Goal: Task Accomplishment & Management: Complete application form

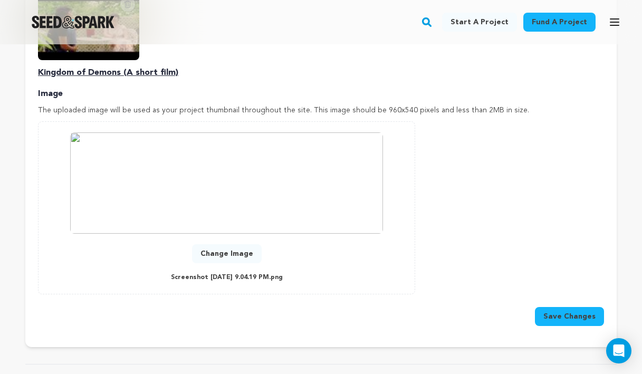
scroll to position [456, 0]
click at [246, 245] on button "Change Image" at bounding box center [227, 254] width 70 height 19
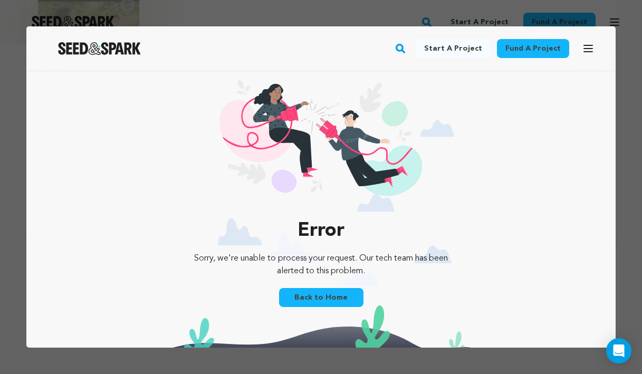
scroll to position [0, 0]
click at [323, 296] on link "Back to Home" at bounding box center [321, 297] width 84 height 19
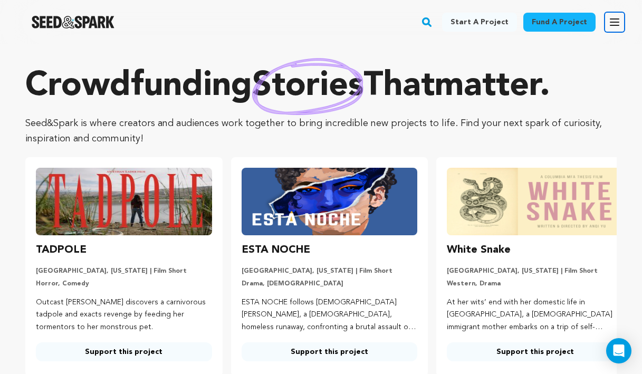
click at [615, 21] on icon "button" at bounding box center [614, 22] width 13 height 13
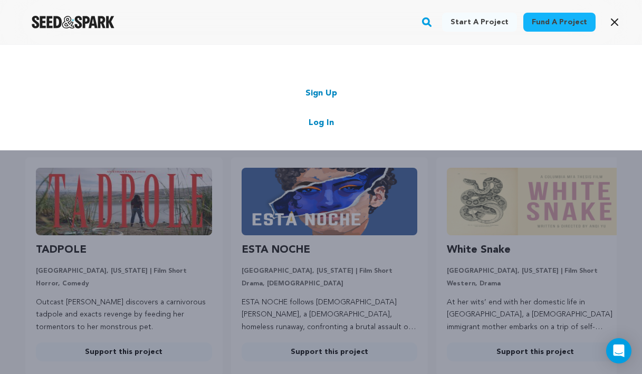
click at [325, 123] on link "Log In" at bounding box center [321, 123] width 25 height 13
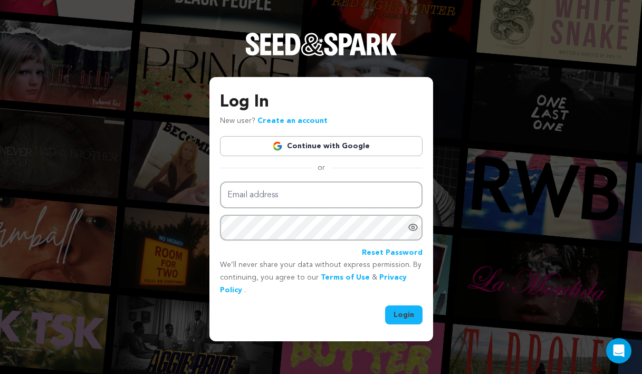
click at [336, 153] on link "Continue with Google" at bounding box center [321, 146] width 203 height 20
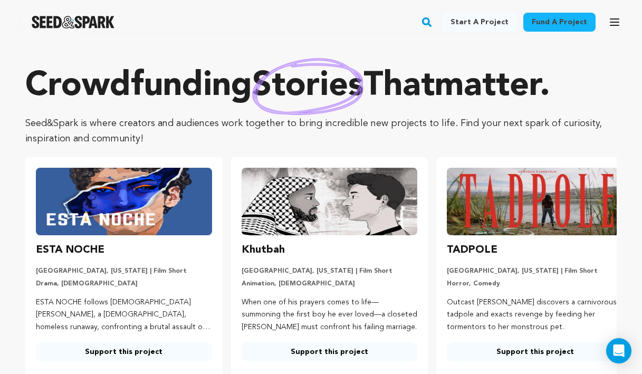
click at [603, 19] on div "Fund a project Start a project Search" at bounding box center [312, 21] width 625 height 27
click at [610, 22] on icon "button" at bounding box center [614, 22] width 8 height 6
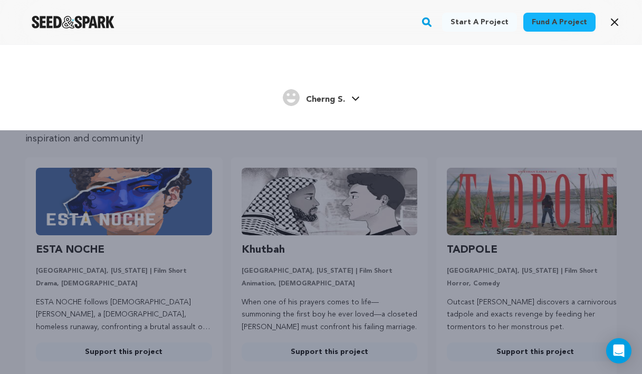
click at [353, 99] on icon at bounding box center [354, 99] width 7 height 4
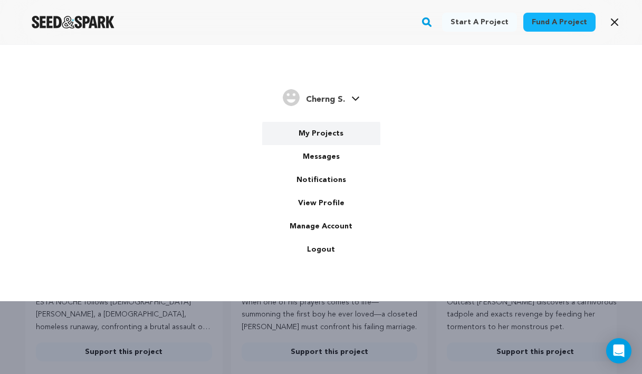
click at [330, 132] on link "My Projects" at bounding box center [321, 133] width 118 height 23
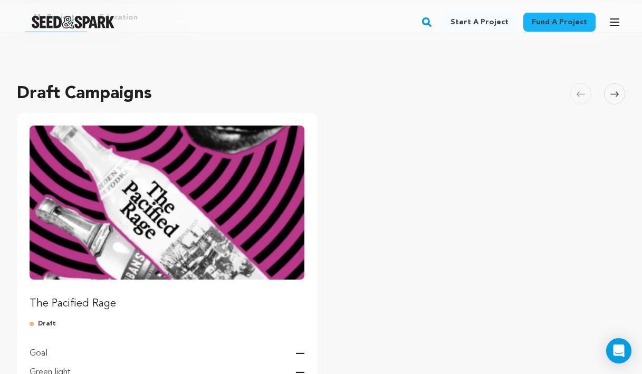
scroll to position [111, 0]
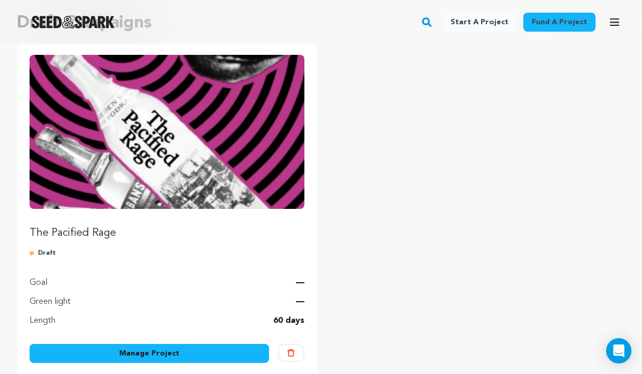
click at [192, 152] on img "Fund The Pacified Rage" at bounding box center [167, 132] width 275 height 154
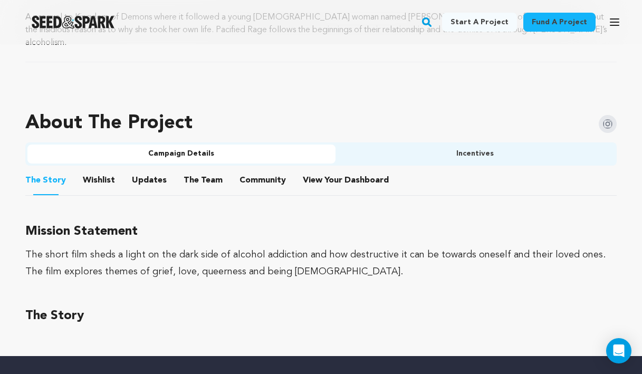
scroll to position [541, 0]
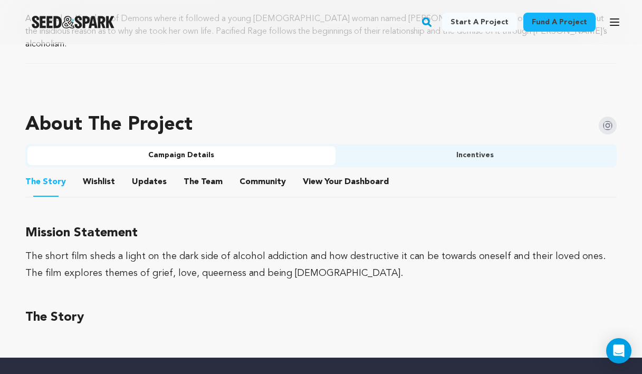
click at [104, 172] on button "Wishlist" at bounding box center [98, 183] width 25 height 25
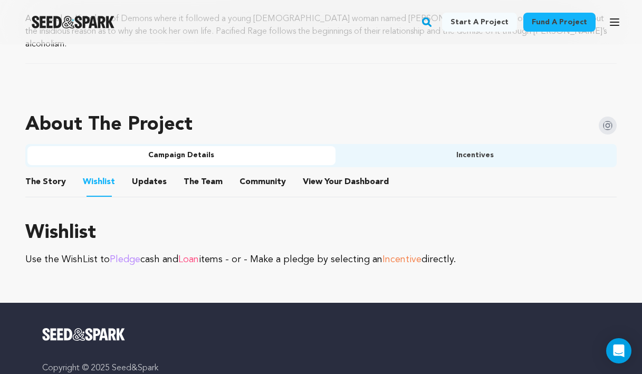
click at [138, 177] on button "Updates" at bounding box center [149, 183] width 25 height 25
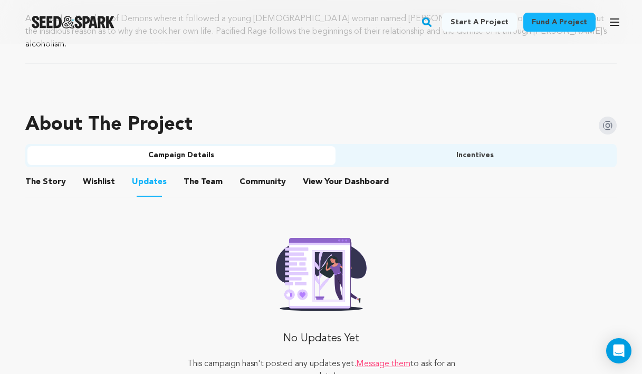
click at [197, 172] on button "The Team" at bounding box center [202, 183] width 25 height 25
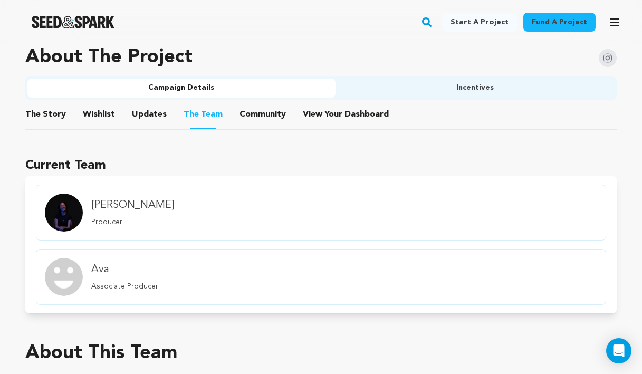
scroll to position [587, 0]
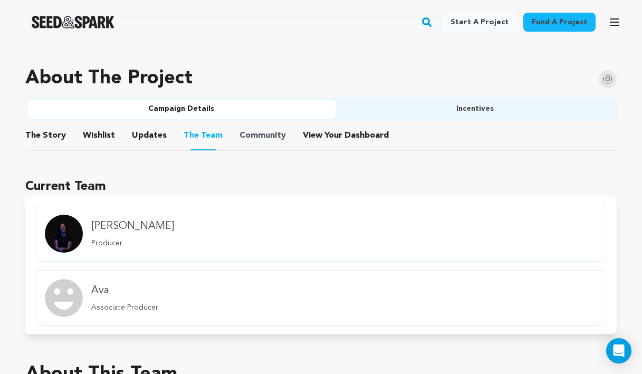
click at [242, 129] on span "Community" at bounding box center [262, 135] width 46 height 13
click at [49, 125] on button "The Story" at bounding box center [45, 137] width 25 height 25
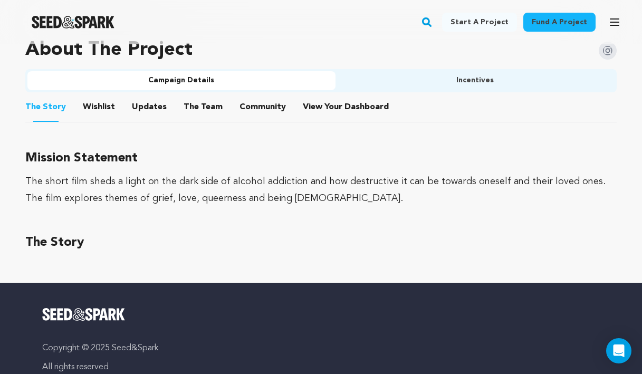
scroll to position [621, 0]
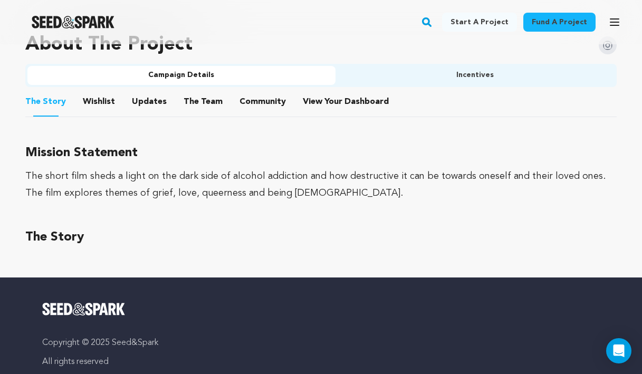
click at [75, 227] on h3 "The Story" at bounding box center [320, 237] width 591 height 21
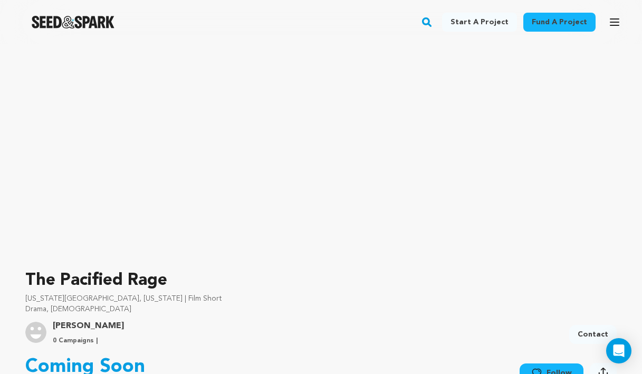
scroll to position [0, 0]
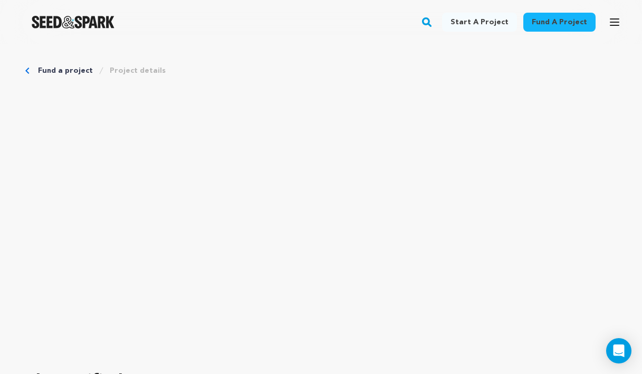
click at [28, 72] on icon "Breadcrumb" at bounding box center [27, 71] width 4 height 6
click at [37, 70] on div "Fund a project Project details" at bounding box center [320, 70] width 591 height 11
click at [46, 71] on link "Fund a project" at bounding box center [65, 70] width 55 height 11
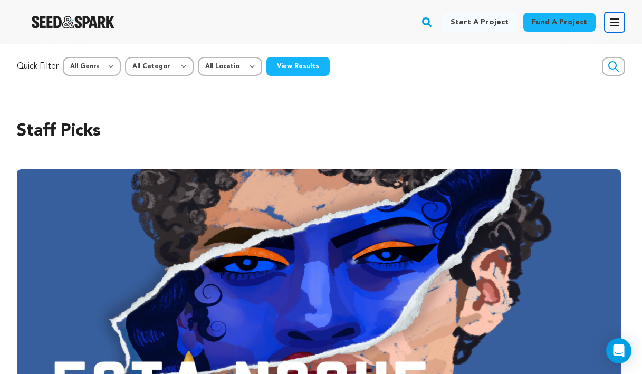
click at [613, 24] on icon "button" at bounding box center [614, 22] width 13 height 13
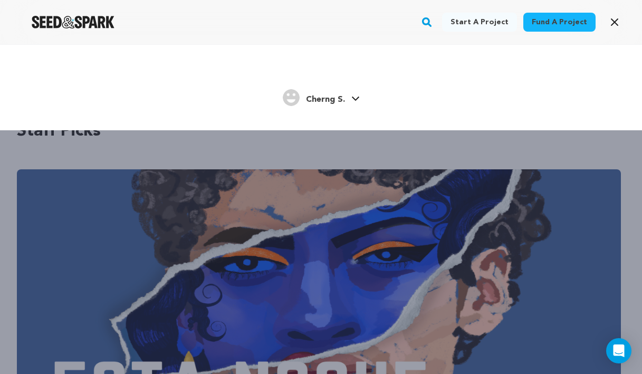
click at [370, 94] on div "Cherng S. Cherng S." at bounding box center [321, 98] width 579 height 22
click at [353, 97] on icon at bounding box center [355, 98] width 8 height 5
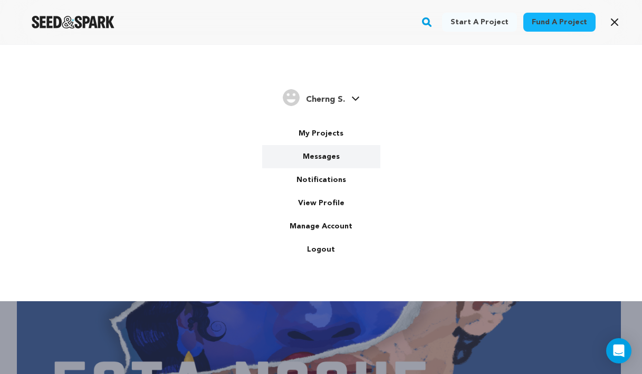
click at [335, 160] on link "Messages" at bounding box center [321, 156] width 118 height 23
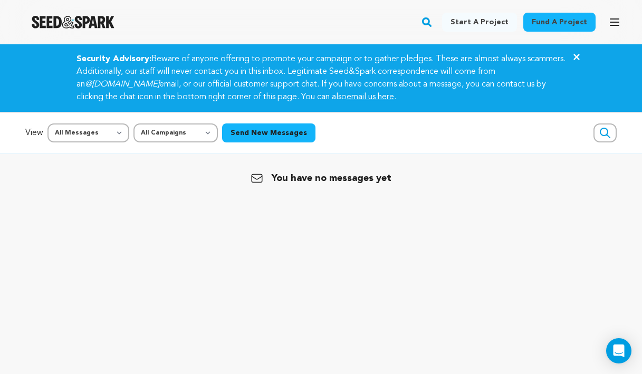
click at [574, 60] on icon "Close" at bounding box center [576, 57] width 13 height 13
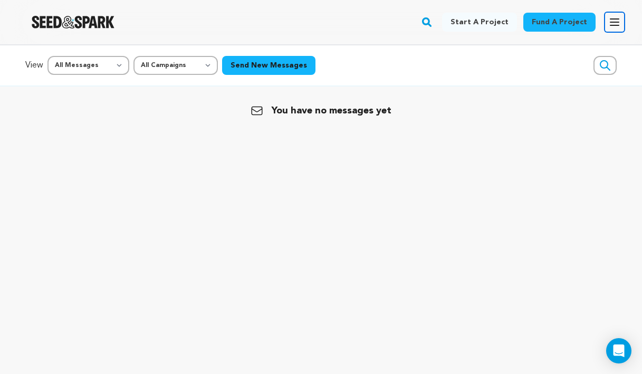
click at [605, 19] on button "Open main menu" at bounding box center [614, 22] width 21 height 21
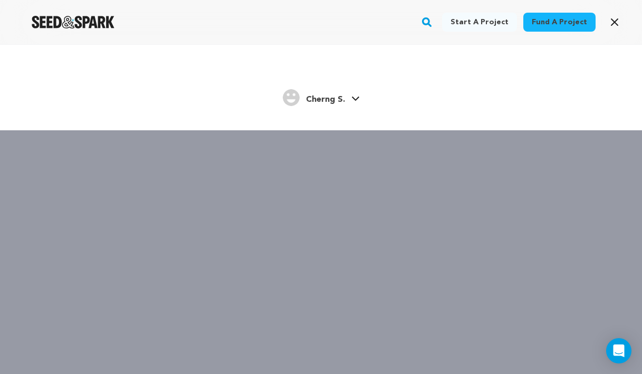
click at [359, 102] on div "[PERSON_NAME] S." at bounding box center [321, 98] width 579 height 22
click at [354, 102] on link "[PERSON_NAME] S." at bounding box center [321, 96] width 77 height 19
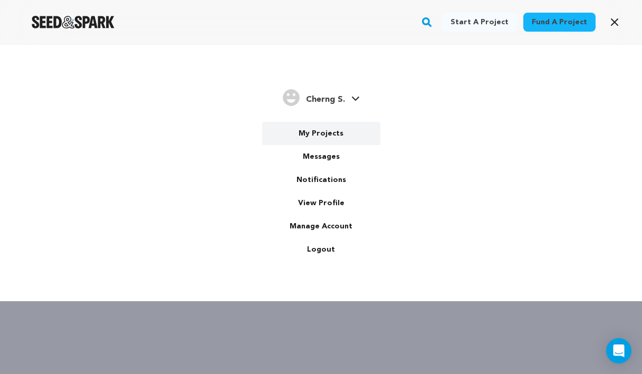
click at [338, 133] on link "My Projects" at bounding box center [321, 133] width 118 height 23
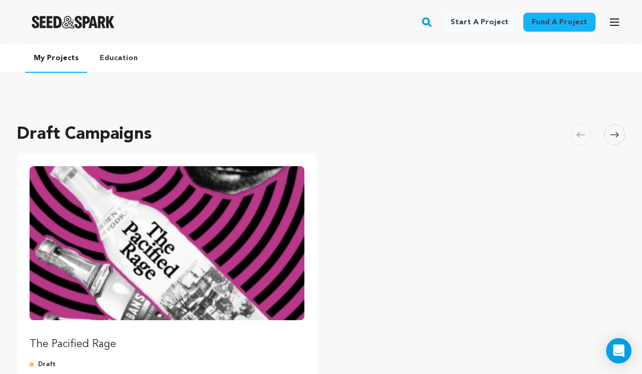
click at [157, 213] on img "Fund The Pacified Rage" at bounding box center [167, 243] width 275 height 154
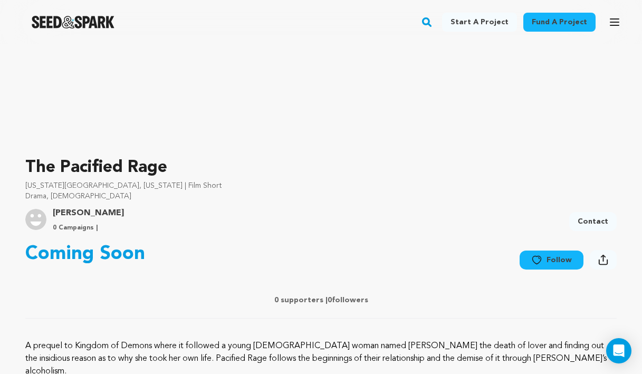
scroll to position [209, 0]
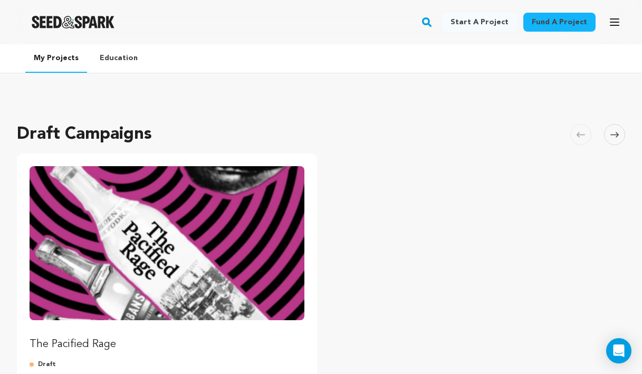
click at [119, 62] on link "Education" at bounding box center [118, 57] width 55 height 27
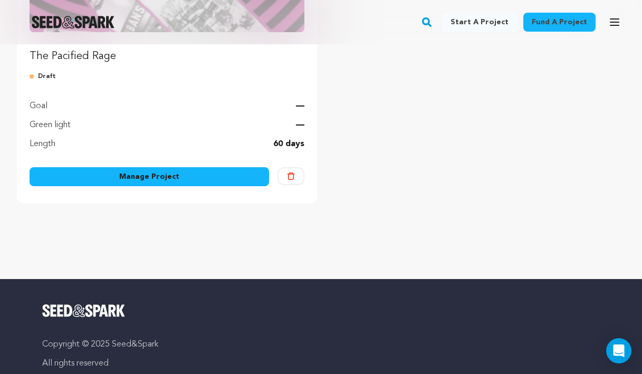
click at [112, 179] on link "Manage Project" at bounding box center [149, 176] width 239 height 19
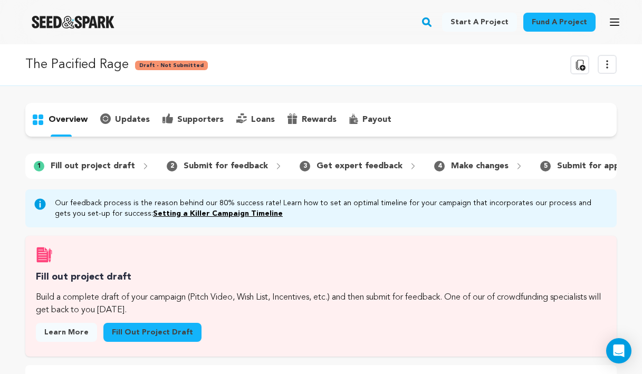
click at [123, 162] on p "Fill out project draft" at bounding box center [93, 166] width 84 height 13
click at [130, 114] on p "updates" at bounding box center [132, 119] width 35 height 13
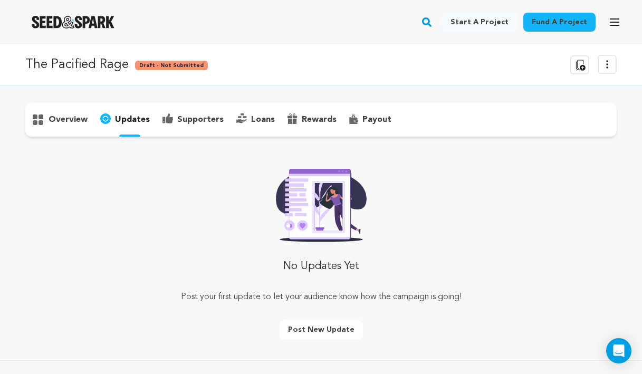
click at [59, 120] on p "overview" at bounding box center [68, 119] width 39 height 13
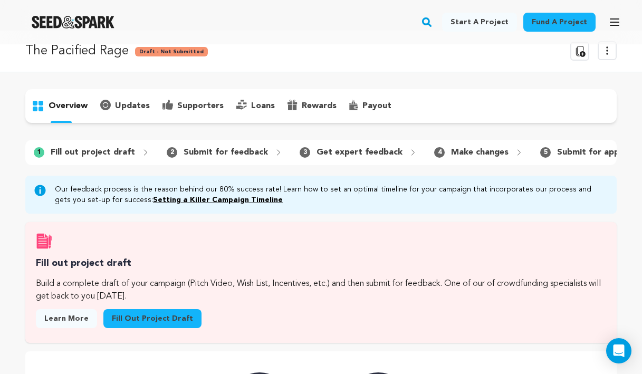
scroll to position [35, 0]
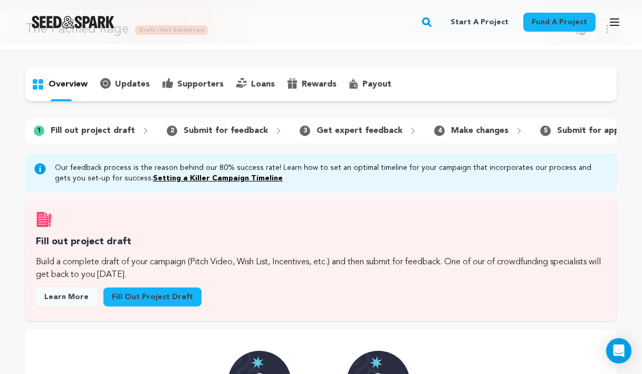
click at [119, 296] on link "Fill out project draft" at bounding box center [152, 296] width 98 height 19
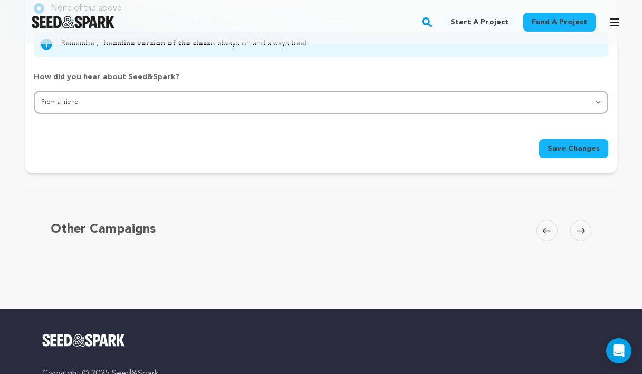
scroll to position [1129, 0]
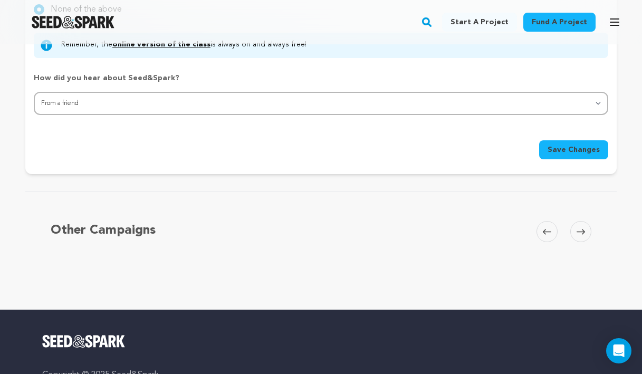
click at [559, 154] on button "Save Changes" at bounding box center [573, 149] width 69 height 19
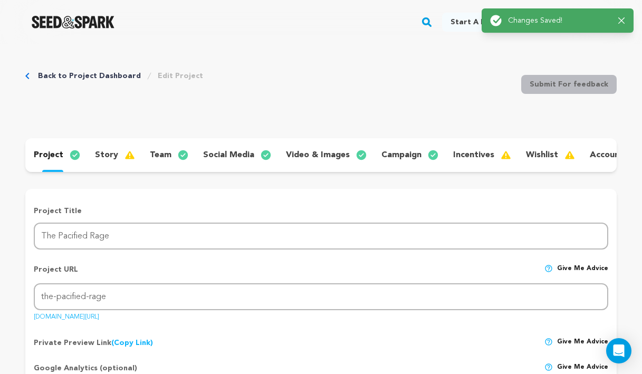
scroll to position [0, 0]
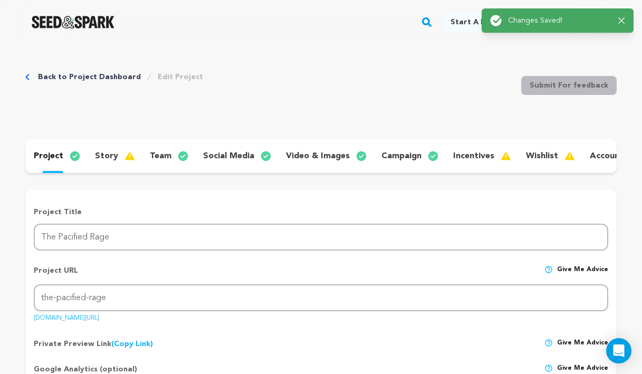
click at [104, 155] on p "story" at bounding box center [106, 156] width 23 height 13
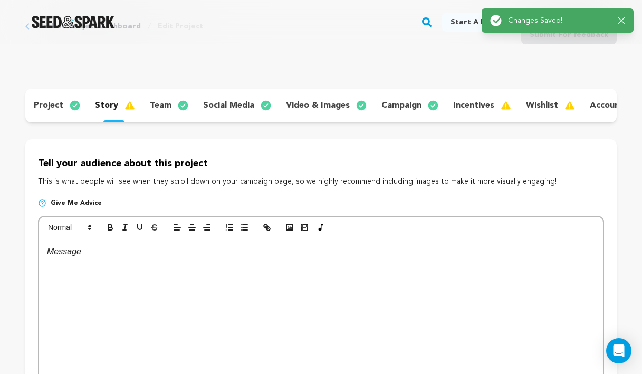
scroll to position [134, 0]
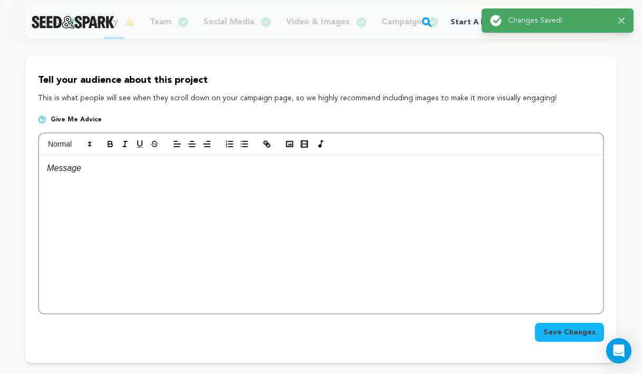
click at [184, 267] on div at bounding box center [321, 234] width 564 height 158
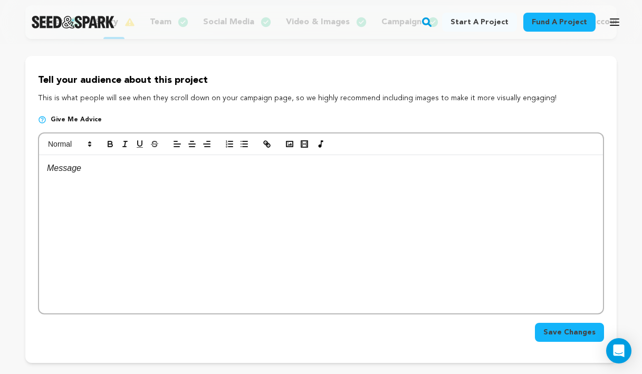
click at [184, 267] on div at bounding box center [321, 234] width 564 height 158
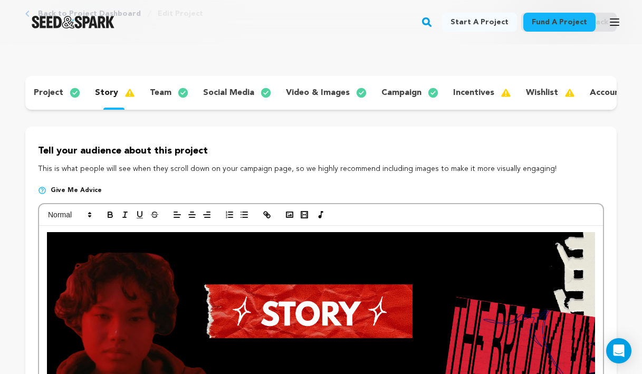
scroll to position [146, 0]
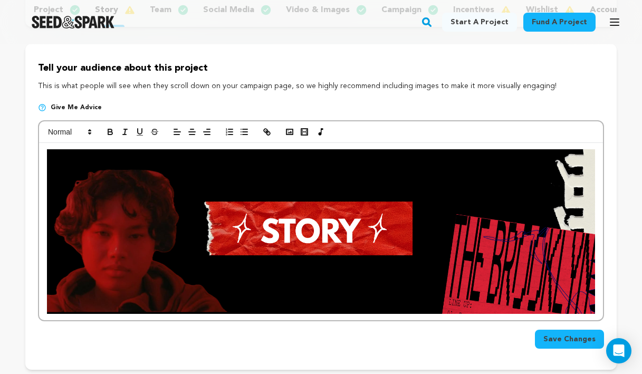
click at [596, 312] on div at bounding box center [321, 231] width 564 height 177
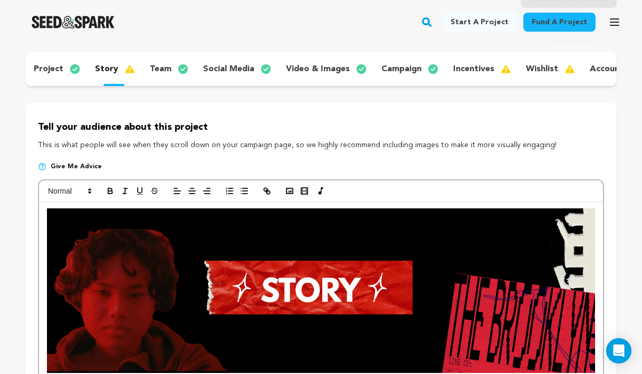
scroll to position [48, 0]
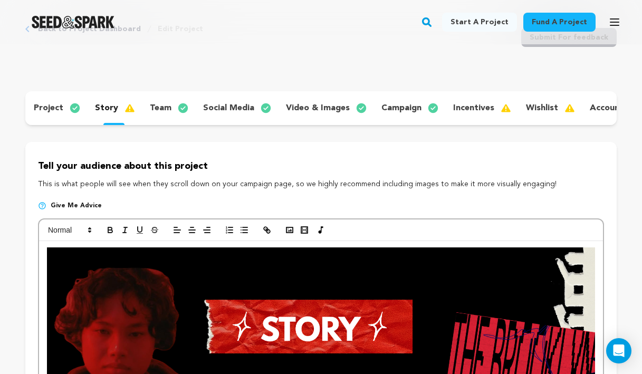
click at [327, 109] on p "video & images" at bounding box center [318, 108] width 64 height 13
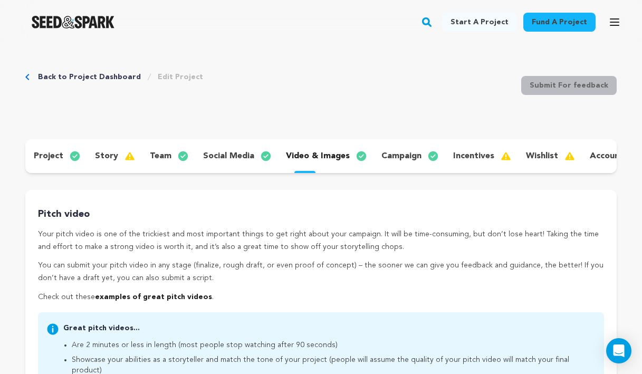
click at [99, 155] on p "story" at bounding box center [106, 156] width 23 height 13
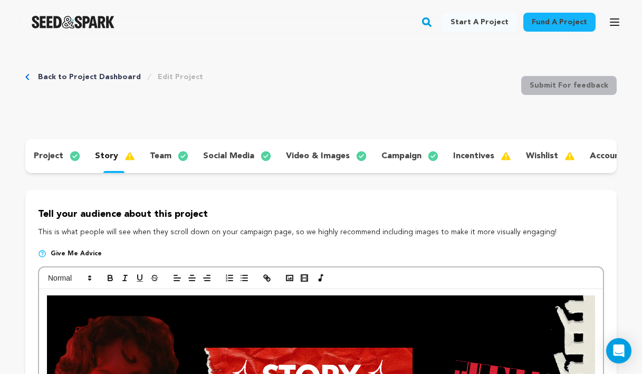
click at [55, 160] on p "project" at bounding box center [49, 156] width 30 height 13
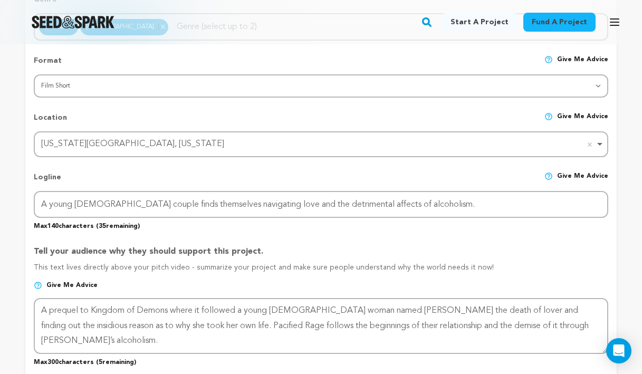
scroll to position [467, 0]
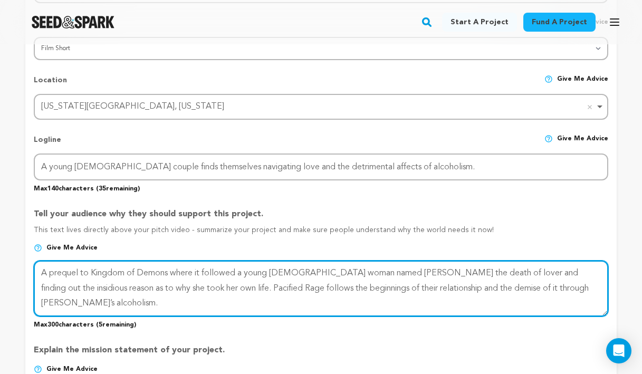
click at [128, 306] on textarea at bounding box center [321, 289] width 574 height 56
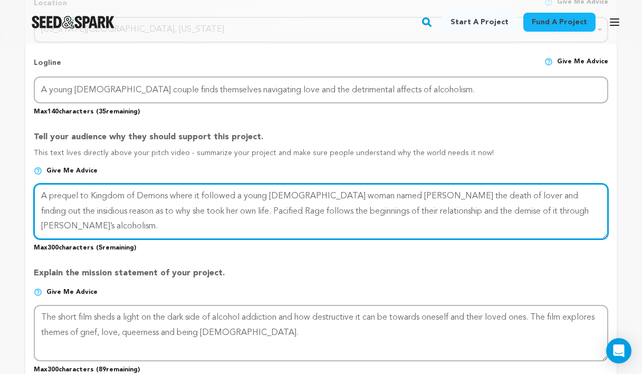
scroll to position [548, 0]
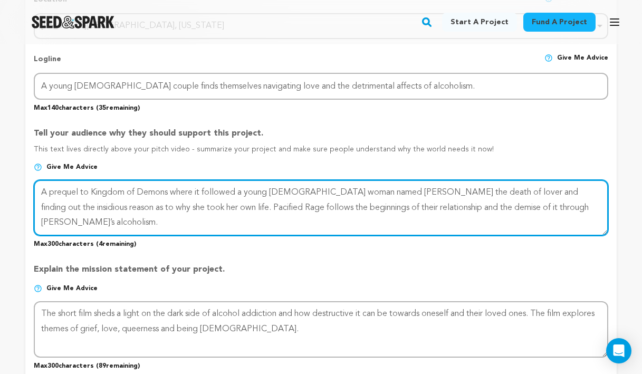
click at [170, 189] on textarea at bounding box center [321, 208] width 574 height 56
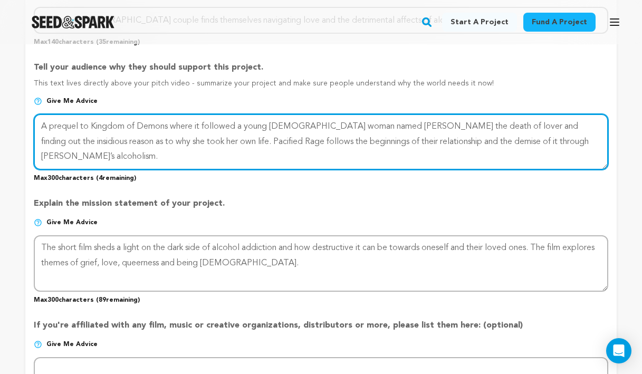
scroll to position [610, 0]
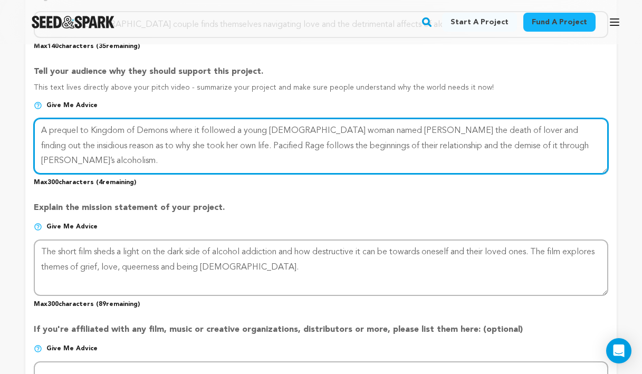
click at [160, 152] on textarea at bounding box center [321, 146] width 574 height 56
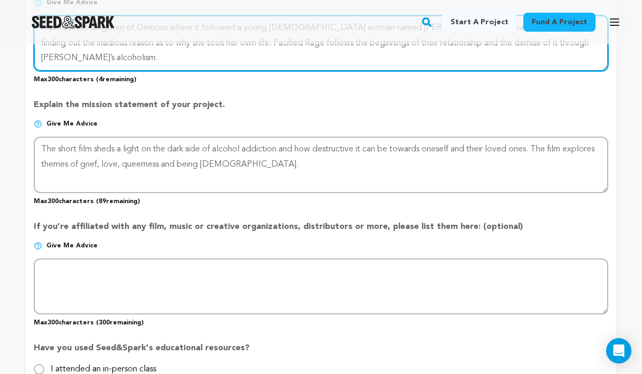
scroll to position [634, 0]
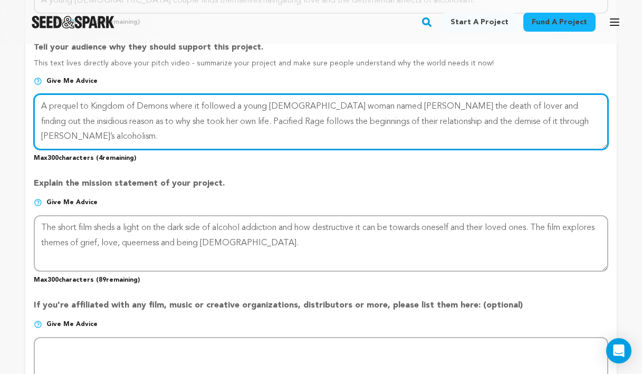
drag, startPoint x: 201, startPoint y: 106, endPoint x: 172, endPoint y: 109, distance: 29.7
click at [172, 109] on textarea at bounding box center [321, 122] width 574 height 56
click at [203, 105] on textarea at bounding box center [321, 122] width 574 height 56
click at [90, 103] on textarea at bounding box center [321, 122] width 574 height 56
click at [186, 102] on textarea at bounding box center [321, 122] width 574 height 56
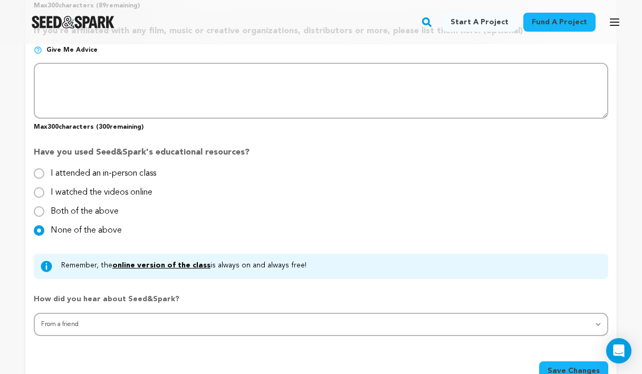
scroll to position [1055, 0]
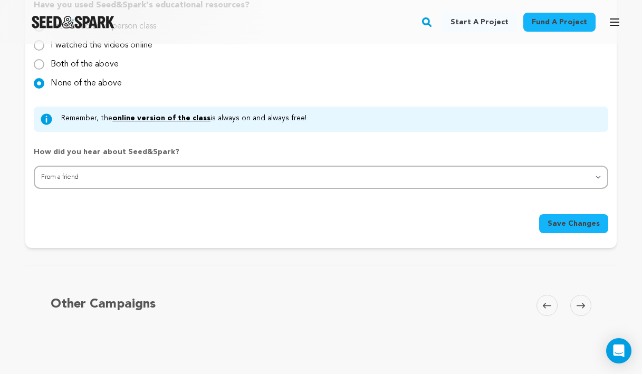
type textarea "A prequel to the Kingdom of Demons film that follows a young Asian-American wom…"
click at [582, 227] on span "Save Changes" at bounding box center [573, 223] width 52 height 11
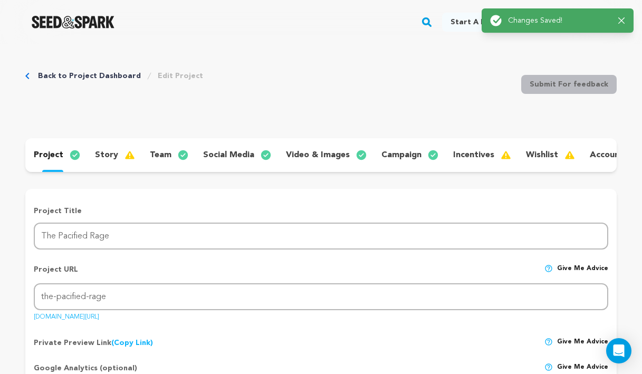
scroll to position [0, 0]
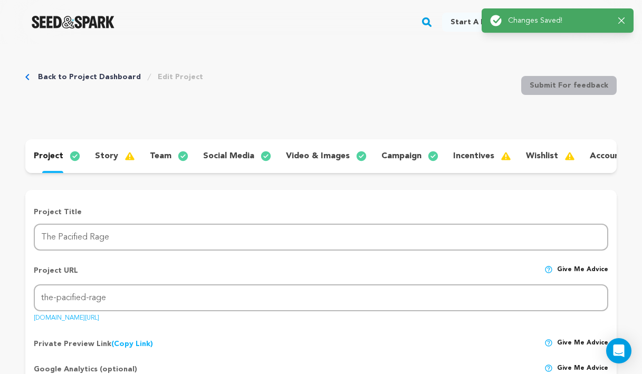
click at [107, 155] on p "story" at bounding box center [106, 156] width 23 height 13
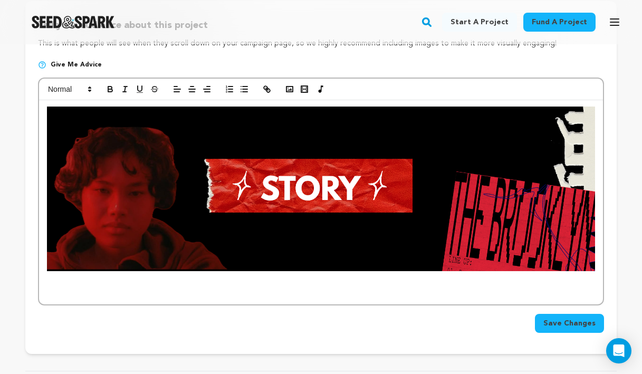
scroll to position [190, 0]
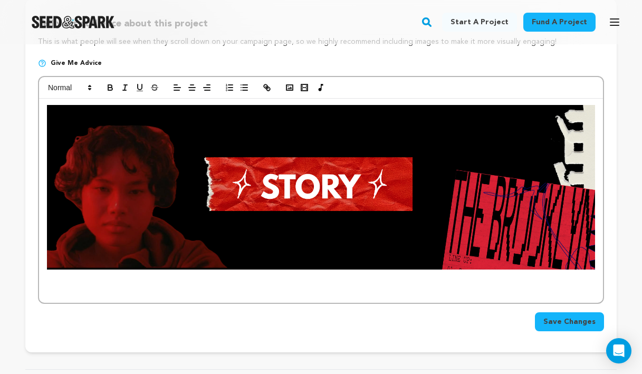
click at [278, 279] on p at bounding box center [321, 276] width 548 height 14
click at [275, 291] on p at bounding box center [321, 290] width 548 height 14
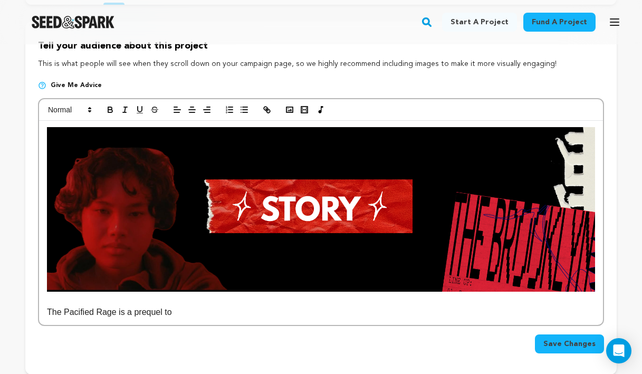
scroll to position [169, 0]
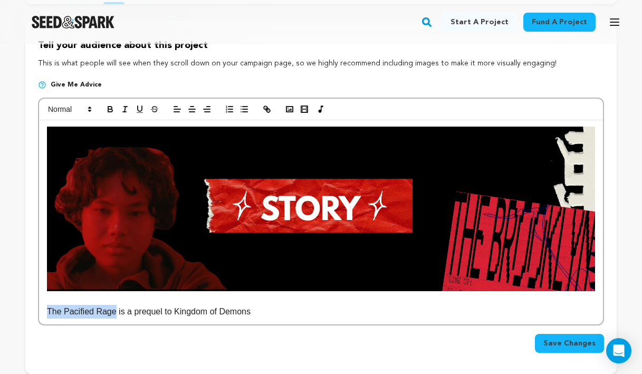
drag, startPoint x: 116, startPoint y: 314, endPoint x: 46, endPoint y: 312, distance: 69.6
click at [46, 312] on div "The Pacified Rage is a prequel to Kingdom of Demons" at bounding box center [321, 222] width 564 height 204
click at [127, 117] on div at bounding box center [321, 110] width 564 height 22
drag, startPoint x: 47, startPoint y: 310, endPoint x: 115, endPoint y: 311, distance: 68.0
click at [115, 311] on p "The Pacified Rage is a prequel to Kingdom of Demons" at bounding box center [321, 312] width 548 height 14
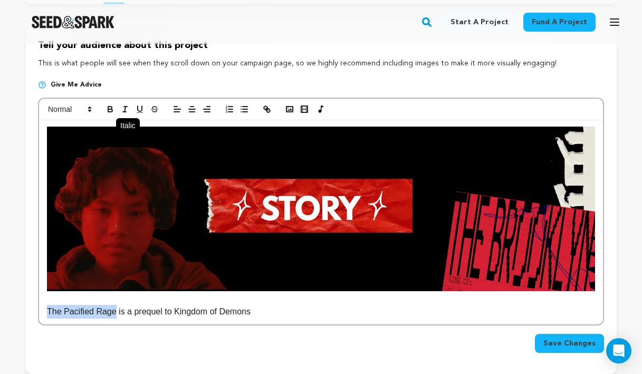
click at [122, 115] on button "button" at bounding box center [125, 109] width 15 height 13
click at [159, 306] on p "The Pacified Rage is a prequel to Kingdom of Demons" at bounding box center [321, 312] width 548 height 14
drag, startPoint x: 174, startPoint y: 309, endPoint x: 259, endPoint y: 317, distance: 85.9
click at [259, 317] on p "The Pacified Rage is a prequel to Kingdom of Demons" at bounding box center [321, 312] width 548 height 14
drag, startPoint x: 124, startPoint y: 109, endPoint x: 125, endPoint y: 114, distance: 5.4
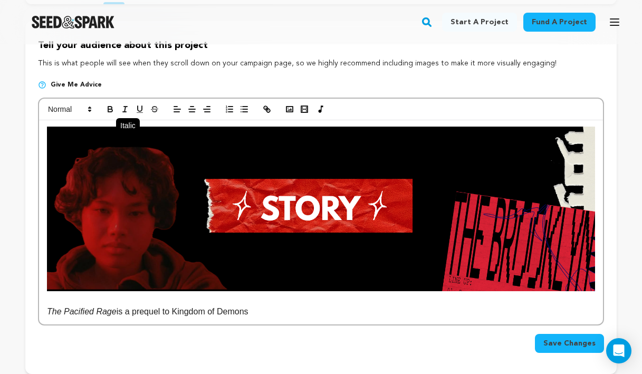
click at [124, 109] on icon "button" at bounding box center [124, 108] width 9 height 9
click at [296, 317] on p "The Pacified Rage is a prequel to Kingdom of Demons" at bounding box center [321, 312] width 548 height 14
click at [125, 113] on icon "button" at bounding box center [124, 108] width 9 height 9
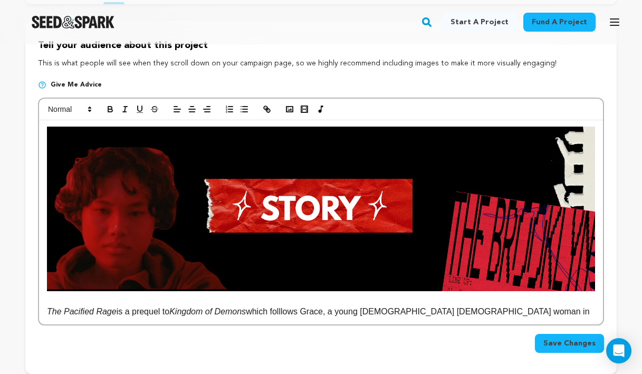
click at [116, 310] on p "The Pacified Rage is a prequel to Kingdom of Demons which folllows Grace, a you…" at bounding box center [321, 312] width 548 height 14
click at [126, 312] on p "The Pacified Rage, is a prequel to Kingdom of Demons which folllows Grace, a yo…" at bounding box center [321, 312] width 548 height 14
click at [240, 311] on em "Kingdom of Demons" at bounding box center [201, 311] width 76 height 9
click at [291, 312] on p "The Pacified Rage, a prequel to Kingdom of Demons, which folllows Grace, a youn…" at bounding box center [321, 312] width 548 height 14
click at [289, 312] on p "The Pacified Rage, a prequel to Kingdom of Demons, which folllows Grace, a youn…" at bounding box center [321, 312] width 548 height 14
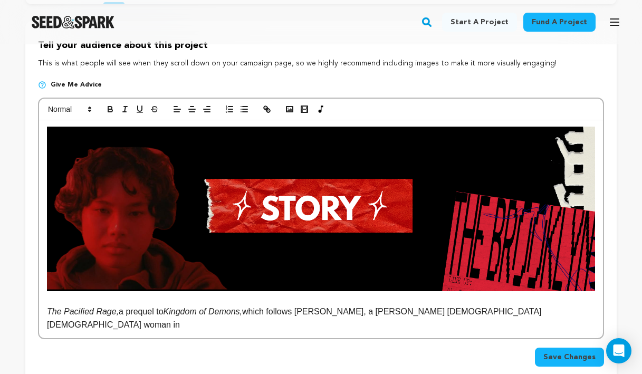
click at [276, 314] on p "The Pacified Rage, a prequel to Kingdom of Demons, which follows Grace, a young…" at bounding box center [321, 318] width 548 height 27
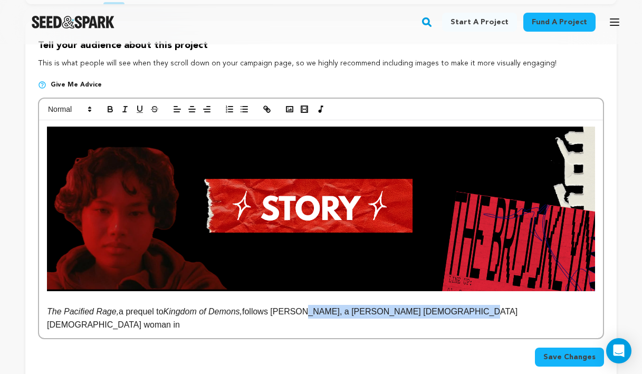
drag, startPoint x: 489, startPoint y: 316, endPoint x: 305, endPoint y: 315, distance: 183.5
click at [306, 315] on p "The Pacified Rage, a prequel to Kingdom of Demons, follows Grace, a young queer…" at bounding box center [321, 318] width 548 height 27
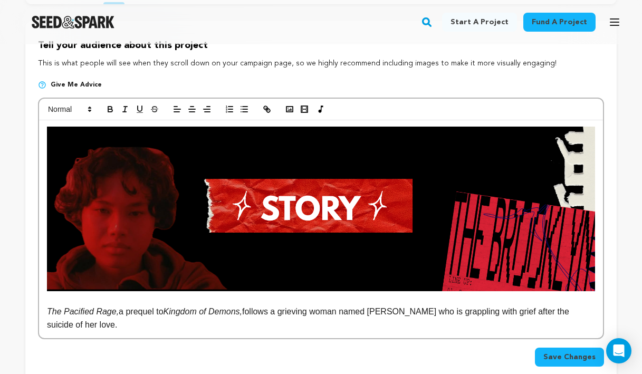
click at [252, 309] on p "The Pacified Rage, a prequel to Kingdom of Demons, follows a grieving woman nam…" at bounding box center [321, 318] width 548 height 27
click at [95, 328] on p "The Pacified Rage, a prequel to Kingdom of Demons (which follows a grieving wom…" at bounding box center [321, 318] width 548 height 27
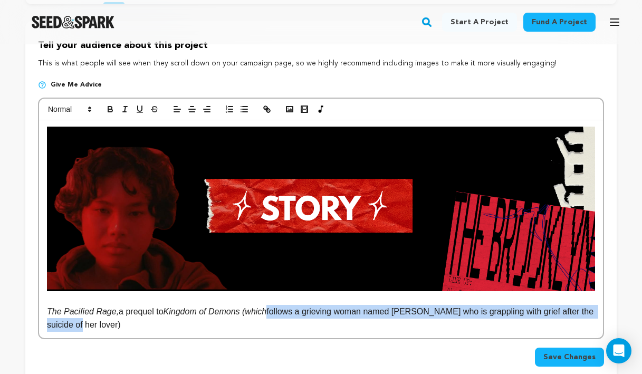
drag, startPoint x: 275, startPoint y: 310, endPoint x: 81, endPoint y: 324, distance: 194.1
click at [81, 324] on p "The Pacified Rage, a prequel to Kingdom of Demons (which follows a grieving wom…" at bounding box center [321, 318] width 548 height 27
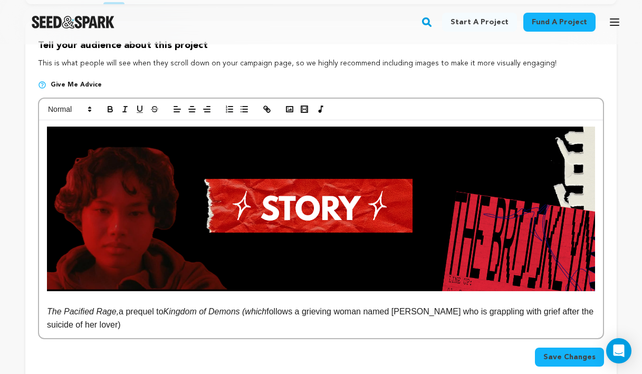
click at [267, 313] on em "Kingdom of Demons (which" at bounding box center [214, 311] width 103 height 9
drag, startPoint x: 274, startPoint y: 312, endPoint x: 253, endPoint y: 310, distance: 20.7
click at [253, 310] on em "Kingdom of Demons (which" at bounding box center [214, 311] width 103 height 9
click at [126, 108] on icon "button" at bounding box center [124, 108] width 9 height 9
click at [277, 336] on div "The Pacified Rage, a prequel to Kingdom of Demons ( which follows a grieving wo…" at bounding box center [321, 228] width 564 height 217
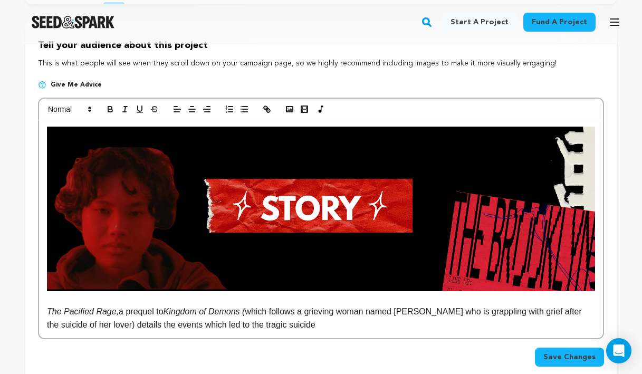
click at [264, 327] on p "The Pacified Rage, a prequel to Kingdom of Demons ( which follows a grieving wo…" at bounding box center [321, 318] width 548 height 27
click at [289, 330] on p "The Pacified Rage, a prequel to Kingdom of Demons ( which follows a grieving wo…" at bounding box center [321, 318] width 548 height 27
click at [252, 312] on p "The Pacified Rage, a prequel to Kingdom of Demons ( which follows a grieving wo…" at bounding box center [321, 318] width 548 height 27
click at [121, 314] on p "The Pacified Rage, a prequel to Kingdom of Demons which follows a grieving woma…" at bounding box center [321, 318] width 548 height 27
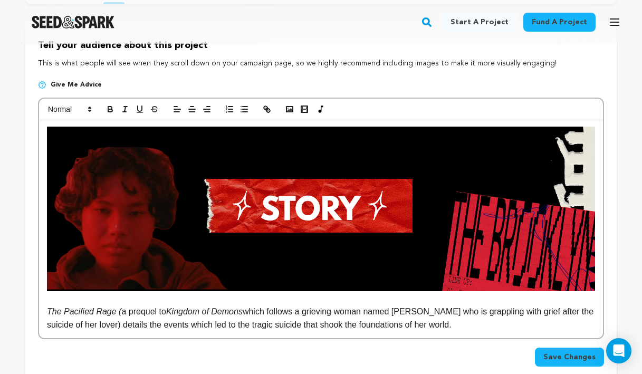
click at [436, 327] on p "The Pacified Rage ( a prequel to Kingdom of Demons which follows a grieving wom…" at bounding box center [321, 318] width 548 height 27
click at [72, 326] on p "The Pacified Rage ( a prequel to Kingdom of Demons which follows a grieving wom…" at bounding box center [321, 318] width 548 height 27
click at [150, 335] on div "The Pacified Rage ( a prequel to Kingdom of Demons which follows a grieving wom…" at bounding box center [321, 228] width 564 height 217
click at [285, 325] on p "The Pacified Rage ( a prequel to Kingdom of Demons which follows a grieving wom…" at bounding box center [321, 318] width 548 height 27
drag, startPoint x: 118, startPoint y: 326, endPoint x: 57, endPoint y: 321, distance: 60.3
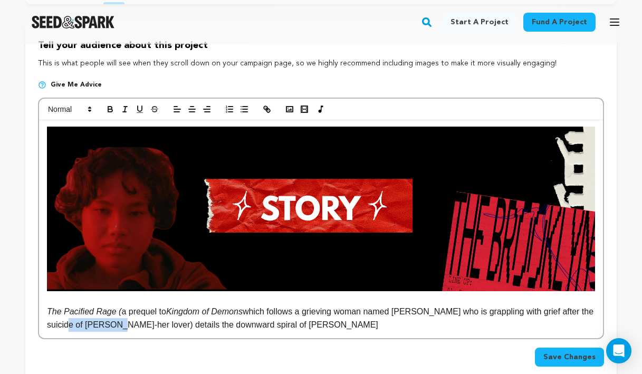
click at [60, 324] on p "The Pacified Rage ( a prequel to Kingdom of Demons which follows a grieving wom…" at bounding box center [321, 318] width 548 height 27
click at [271, 326] on p "The Pacified Rage ( a prequel to Kingdom of Demons which follows a grieving wom…" at bounding box center [321, 318] width 548 height 27
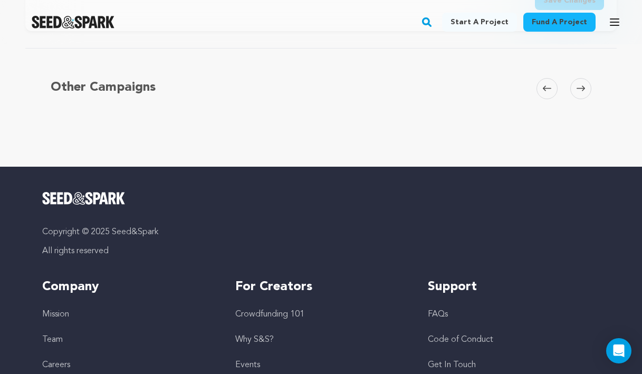
scroll to position [360, 0]
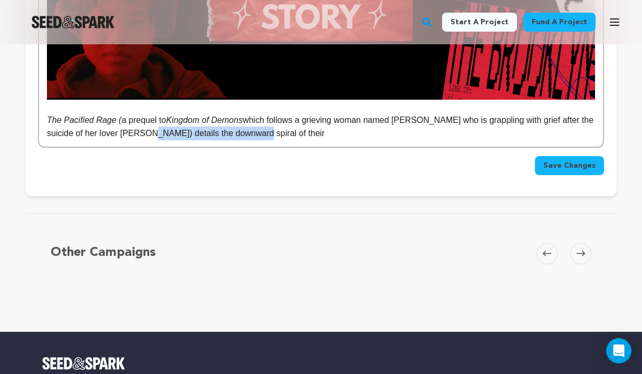
drag, startPoint x: 266, startPoint y: 133, endPoint x: 147, endPoint y: 134, distance: 119.7
click at [147, 134] on p "The Pacified Rage ( a prequel to Kingdom of Demons which follows a grieving wom…" at bounding box center [321, 126] width 548 height 27
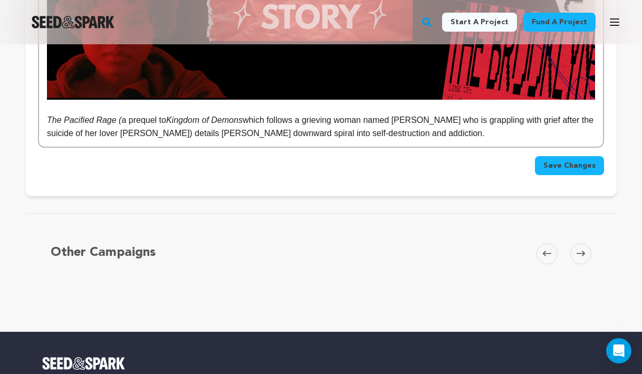
click at [167, 133] on p "The Pacified Rage ( a prequel to Kingdom of Demons which follows a grieving wom…" at bounding box center [321, 126] width 548 height 27
drag, startPoint x: 182, startPoint y: 156, endPoint x: 182, endPoint y: 143, distance: 12.7
click at [182, 155] on div "Save Changes" at bounding box center [321, 161] width 566 height 27
drag, startPoint x: 119, startPoint y: 121, endPoint x: 49, endPoint y: 121, distance: 69.6
click at [49, 121] on em "The Pacified Rage (" at bounding box center [84, 119] width 74 height 9
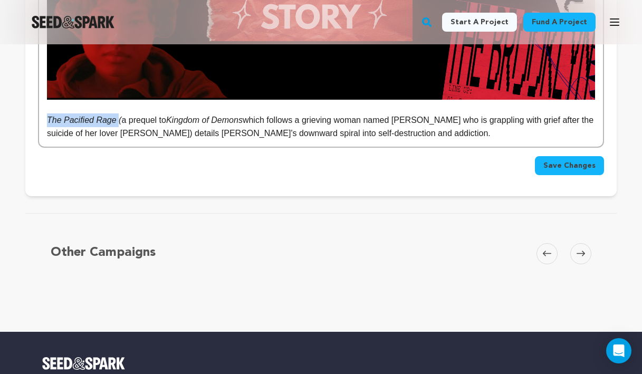
copy em "The Pacified Rage"
click at [120, 135] on p "The Pacified Rage ( a prequel to Kingdom of Demons which follows a grieving wom…" at bounding box center [321, 126] width 548 height 27
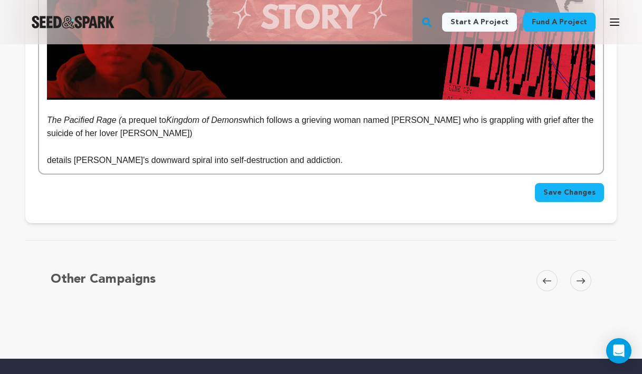
scroll to position [295, 0]
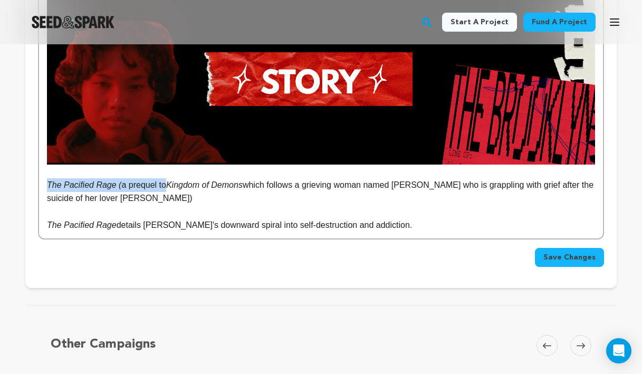
drag, startPoint x: 167, startPoint y: 184, endPoint x: 49, endPoint y: 180, distance: 118.2
click at [49, 180] on p "The Pacified Rage ( a prequel to Kingdom of Demons which follows a grieving wom…" at bounding box center [321, 191] width 548 height 27
click at [62, 194] on p "The Pacified Rage ( a prequel to Kingdom of Demons which follows a grieving wom…" at bounding box center [321, 191] width 548 height 27
click at [49, 184] on em "The Pacified Rage (" at bounding box center [84, 184] width 74 height 9
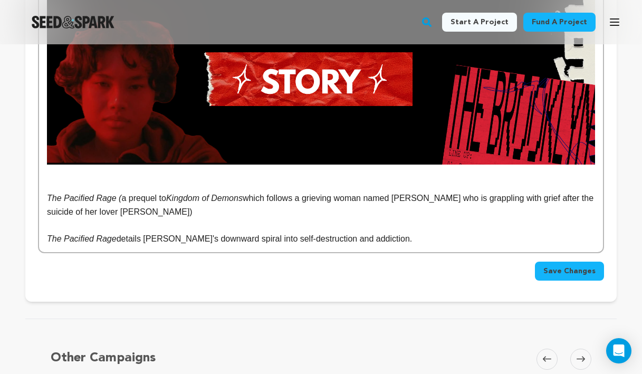
click at [56, 181] on p at bounding box center [321, 185] width 548 height 14
drag, startPoint x: 167, startPoint y: 196, endPoint x: 36, endPoint y: 184, distance: 130.9
click at [36, 184] on div "Tell your audience about this project This is what people will see when they sc…" at bounding box center [320, 98] width 591 height 407
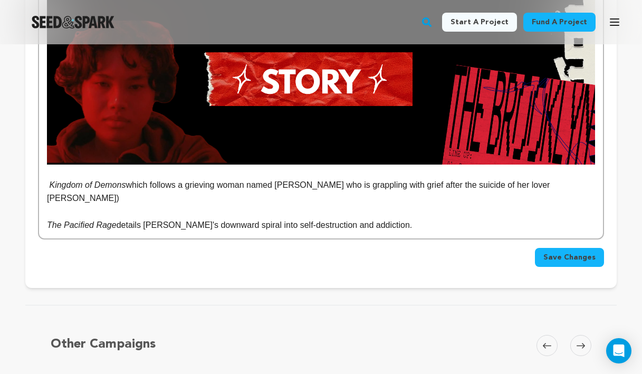
click at [50, 184] on em "Kingdom of Demons" at bounding box center [87, 184] width 76 height 9
click at [146, 187] on p "Kingdom of Demons which follows a grieving woman named Grace who is grappling w…" at bounding box center [321, 191] width 548 height 27
click at [50, 185] on em "Kingdom of Demons" at bounding box center [87, 184] width 76 height 9
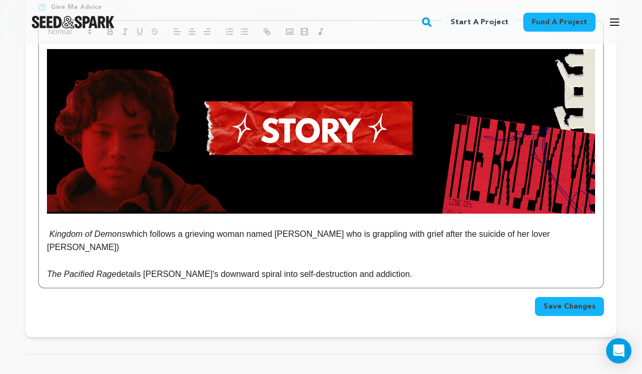
scroll to position [248, 0]
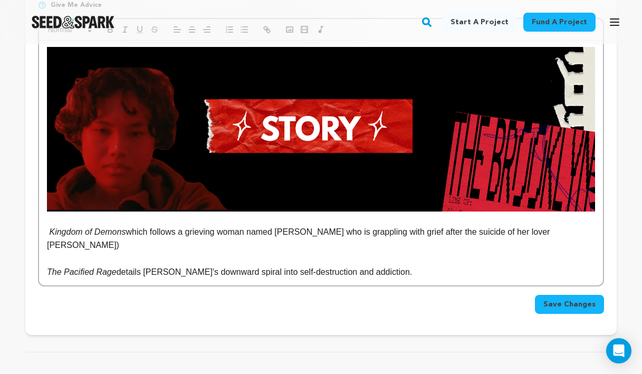
click at [141, 232] on p "Kingdom of Demons which follows a grieving woman named Grace who is grappling w…" at bounding box center [321, 238] width 548 height 27
click at [277, 232] on p "Kingdom of Demons follows a grieving woman named Grace who is grappling with gr…" at bounding box center [321, 238] width 548 height 27
click at [519, 236] on p "Kingdom of Demons follows a grieving woman named Grace who is grappling with gr…" at bounding box center [321, 238] width 548 height 27
click at [156, 232] on p "Kingdom of Demons follows a grieving woman named Grace who is grappling with gr…" at bounding box center [321, 238] width 548 height 27
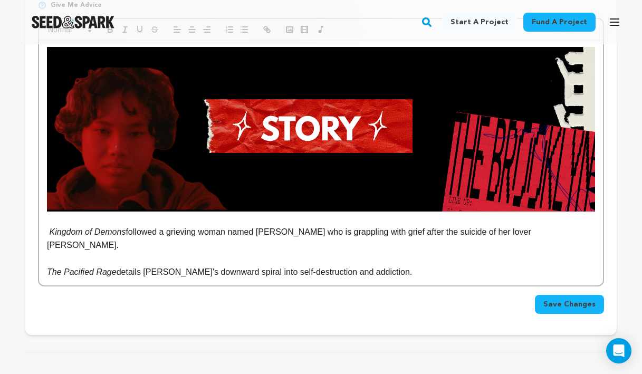
click at [249, 232] on p "Kingdom of Demons followed a grieving woman named Grace who is grappling with g…" at bounding box center [321, 238] width 548 height 27
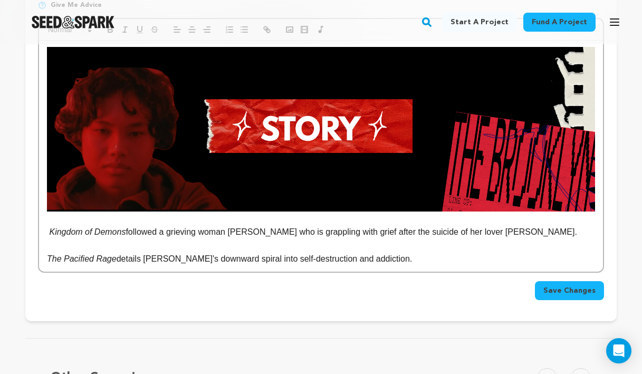
click at [268, 235] on p "Kingdom of Demons followed a grieving woman Grace who is grappling with grief a…" at bounding box center [321, 232] width 548 height 14
click at [282, 232] on p "Kingdom of Demons followed a grieving woman Grace who is grappling with grief a…" at bounding box center [321, 232] width 548 height 14
drag, startPoint x: 281, startPoint y: 234, endPoint x: 258, endPoint y: 232, distance: 23.3
click at [258, 232] on p "Kingdom of Demons followed a grieving woman Grace who is grappling with grief a…" at bounding box center [321, 232] width 548 height 14
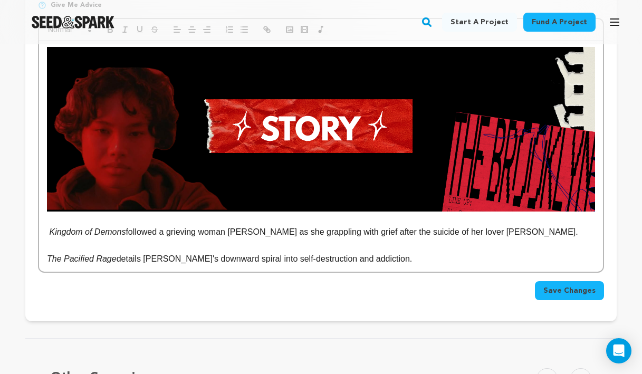
click at [321, 233] on p "Kingdom of Demons followed a grieving woman Grace as she grappling with grief a…" at bounding box center [321, 232] width 548 height 14
click at [338, 232] on p "Kingdom of Demons followed a grieving woman Grace as she grappled with grief af…" at bounding box center [321, 232] width 548 height 14
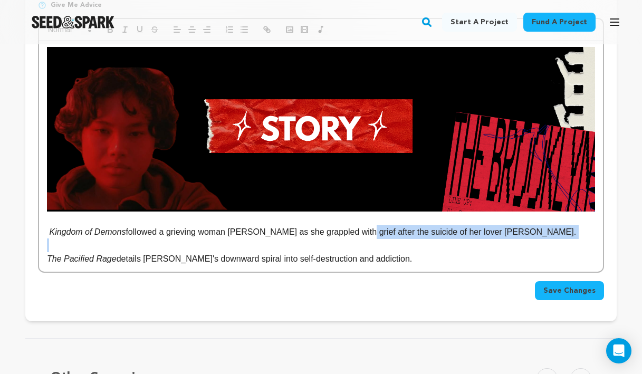
drag, startPoint x: 361, startPoint y: 233, endPoint x: 470, endPoint y: 243, distance: 109.6
click at [470, 242] on div "Kingdom of Demons followed a grieving woman Grace as she grappled with grief af…" at bounding box center [321, 156] width 564 height 231
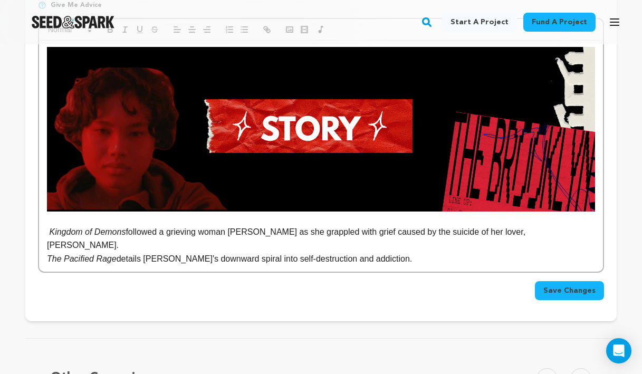
click at [231, 232] on p "Kingdom of Demons followed a grieving woman Grace as she grappled with grief ca…" at bounding box center [321, 238] width 548 height 27
click at [258, 232] on p "Kingdom of Demons followed a grieving woman, Grace as she grappled with grief c…" at bounding box center [321, 238] width 548 height 27
click at [495, 232] on p "Kingdom of Demons followed a grieving woman, Grace, as she grappled with grief …" at bounding box center [321, 238] width 548 height 27
click at [378, 232] on p "Kingdom of Demons followed a grieving woman, Grace, as she grappled with grief …" at bounding box center [321, 238] width 548 height 27
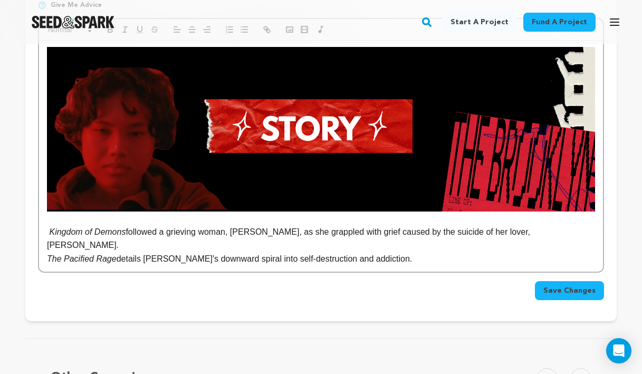
click at [346, 233] on p "Kingdom of Demons followed a grieving woman, Grace, as she grappled with grief …" at bounding box center [321, 238] width 548 height 27
click at [50, 254] on em "The Pacified Rage" at bounding box center [82, 258] width 70 height 9
click at [49, 254] on em "The Pacified Rage" at bounding box center [82, 258] width 70 height 9
click at [116, 254] on em "The Pacified Rage" at bounding box center [82, 258] width 70 height 9
click at [49, 254] on em "The Pacified Rage" at bounding box center [82, 258] width 70 height 9
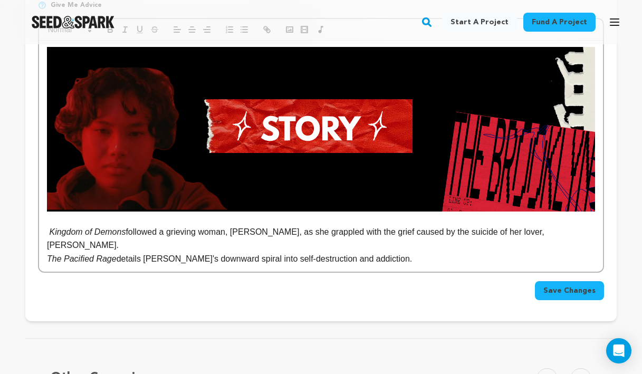
click at [117, 254] on em "The Pacified Rage" at bounding box center [82, 258] width 70 height 9
click at [448, 252] on p "The Pacified Rage is a prequel which details Daisy's downward spiral into self-…" at bounding box center [321, 259] width 548 height 14
drag, startPoint x: 235, startPoint y: 233, endPoint x: 171, endPoint y: 226, distance: 64.2
click at [171, 226] on p "Kingdom of Demons followed a grieving woman, Grace, as she grappled with the gr…" at bounding box center [321, 238] width 548 height 27
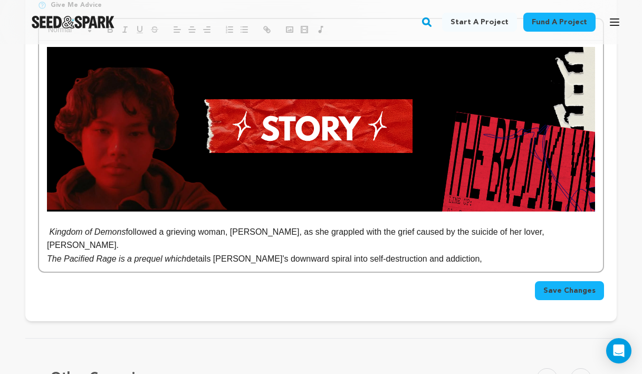
click at [508, 235] on p "Kingdom of Demons followed a grieving woman, Grace, as she grappled with the gr…" at bounding box center [321, 238] width 548 height 27
click at [497, 232] on p "Kingdom of Demons followed a grieving woman, Grace, as she grappled with the gr…" at bounding box center [321, 238] width 548 height 27
click at [436, 236] on p "Kingdom of Demons followed a grieving woman, Grace, as she grappled with the gr…" at bounding box center [321, 238] width 548 height 27
click at [451, 252] on p "The Pacified Rage is a prequel which details Daisy's downward spiral into self-…" at bounding box center [321, 259] width 548 height 14
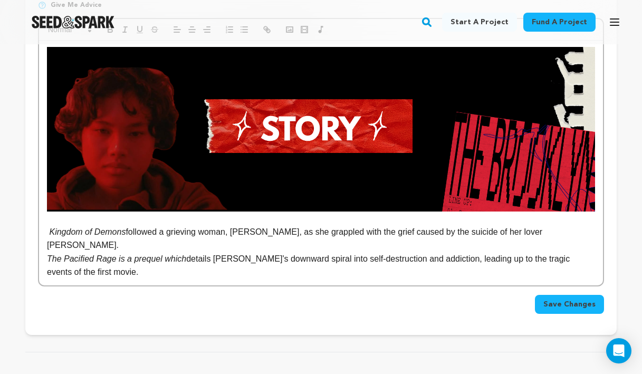
click at [50, 233] on em "Kingdom of Demons" at bounding box center [87, 231] width 76 height 9
click at [130, 235] on em "Kingdom of Demons" at bounding box center [92, 231] width 76 height 9
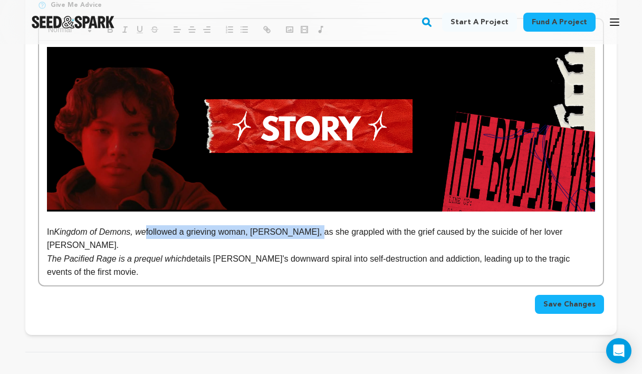
drag, startPoint x: 319, startPoint y: 233, endPoint x: 153, endPoint y: 228, distance: 165.1
click at [153, 228] on p "In Kingdom of Demons, we followed a grieving woman, Grace, as she grappled with…" at bounding box center [321, 238] width 548 height 27
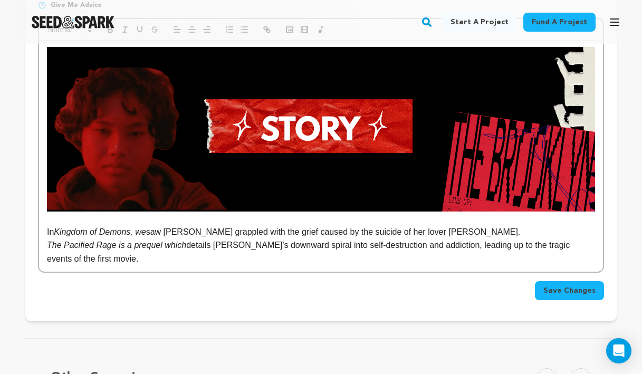
click at [231, 233] on p "In Kingdom of Demons, we saw Grace grappled with the grief caused by the suicid…" at bounding box center [321, 232] width 548 height 14
click at [250, 230] on p "In Kingdom of Demons, we saw Grace grapple with the grief caused by the suicide…" at bounding box center [321, 232] width 548 height 14
click at [253, 232] on p "In Kingdom of Demons, we saw Grace grapple with the grief caused by the suicide…" at bounding box center [321, 232] width 548 height 14
click at [245, 232] on p "In Kingdom of Demons, we saw Grace grapple with the grief caused by the suicide…" at bounding box center [321, 232] width 548 height 14
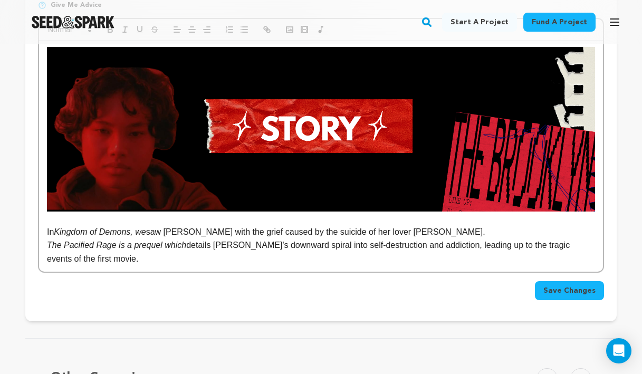
click at [254, 232] on p "In Kingdom of Demons, we saw Grace grapple with the grief caused by the suicide…" at bounding box center [321, 232] width 548 height 14
click at [265, 233] on p "In Kingdom of Demons, we saw Grace grapple with grief caused by the suicide of …" at bounding box center [321, 232] width 548 height 14
click at [375, 234] on p "In Kingdom of Demons, we saw Grace grapple with grief and otherworldly visions …" at bounding box center [321, 232] width 548 height 14
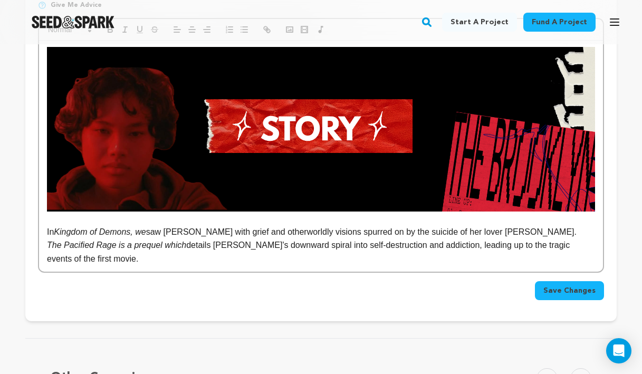
click at [502, 233] on p "In Kingdom of Demons, we saw Grace grapple with grief and otherworldly visions …" at bounding box center [321, 232] width 548 height 14
click at [52, 245] on em "The Pacified Rage is a prequel which" at bounding box center [116, 244] width 139 height 9
click at [47, 246] on em "The Pacified Rage is a prequel which" at bounding box center [116, 244] width 139 height 9
click at [95, 261] on p "The Pacified Rage is a prequel which details Daisy's downward spiral into self-…" at bounding box center [321, 251] width 548 height 27
click at [244, 230] on p "In Kingdom of Demons, we saw Grace grapple with grief and otherworldly visions …" at bounding box center [321, 232] width 548 height 14
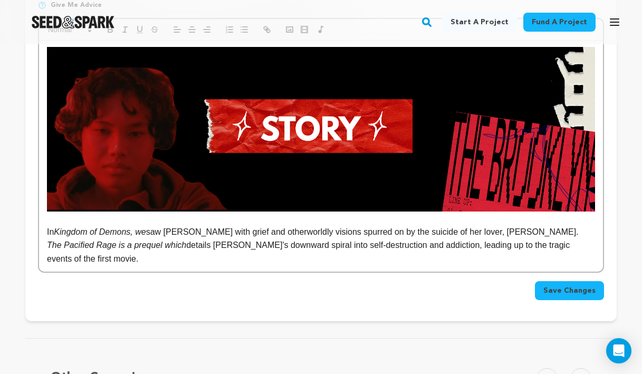
click at [244, 230] on p "In Kingdom of Demons, we saw Grace grapple with grief and otherworldly visions …" at bounding box center [321, 232] width 548 height 14
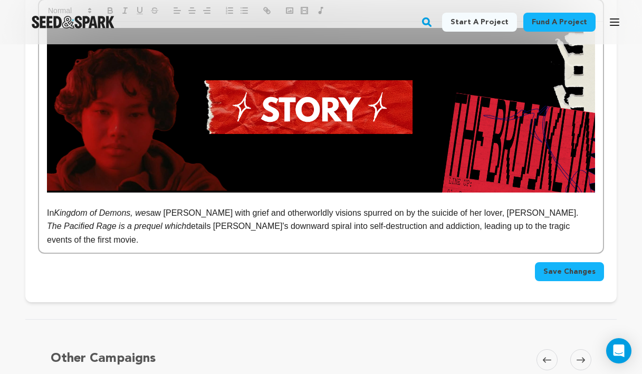
scroll to position [268, 0]
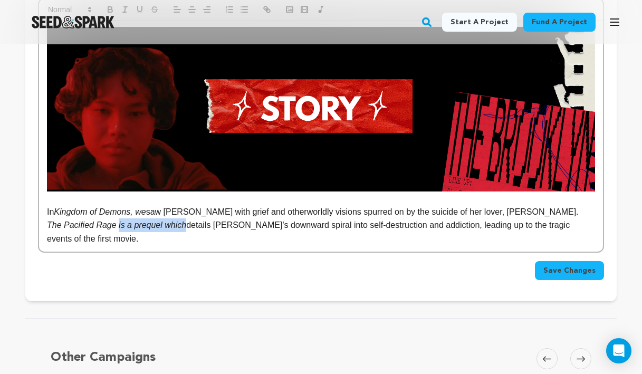
drag, startPoint x: 187, startPoint y: 229, endPoint x: 118, endPoint y: 224, distance: 69.2
click at [118, 224] on em "The Pacified Rage is a prequel which" at bounding box center [116, 224] width 139 height 9
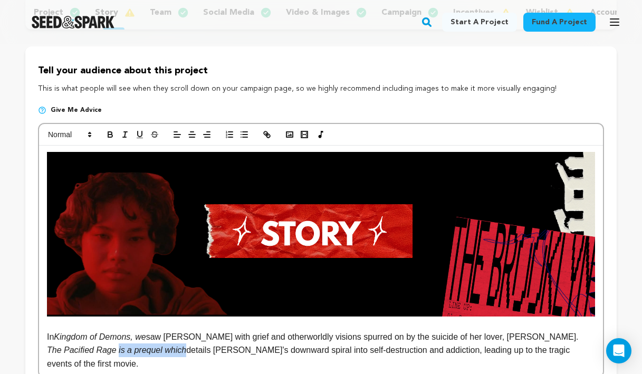
scroll to position [144, 0]
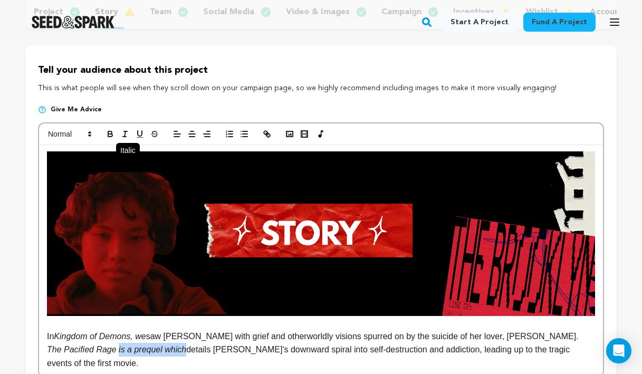
click at [127, 133] on icon "button" at bounding box center [124, 133] width 9 height 9
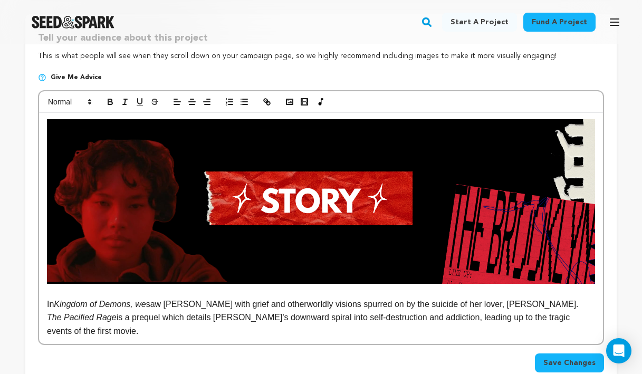
scroll to position [177, 0]
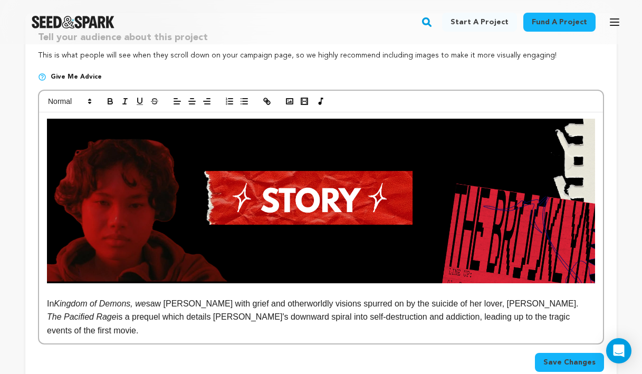
click at [170, 330] on p "The Pacified Rage is a prequel which details Daisy's downward spiral into self-…" at bounding box center [321, 323] width 548 height 27
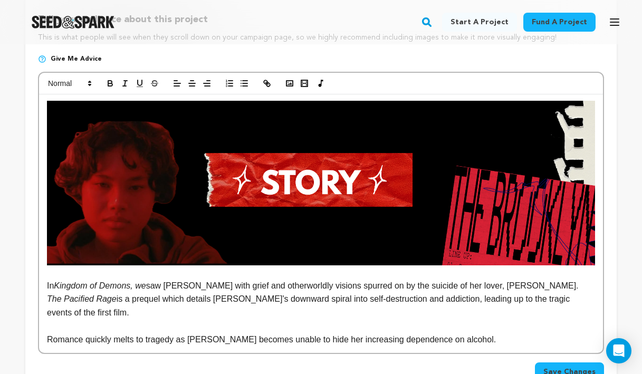
click at [49, 334] on p "Romance quickly melts to tragedy as Daisy becomes unable to hide her increasing…" at bounding box center [321, 340] width 548 height 14
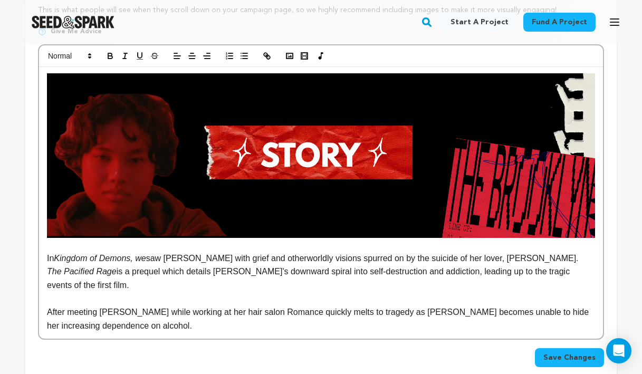
scroll to position [223, 0]
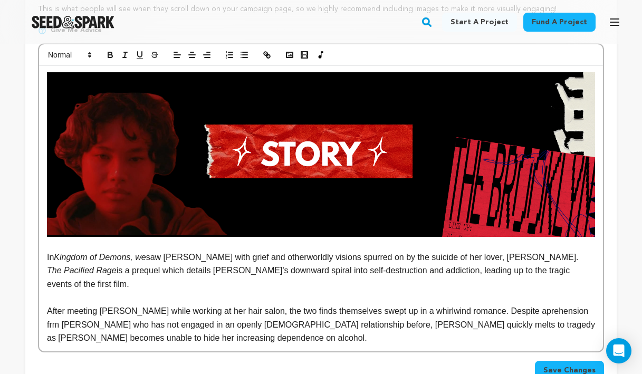
click at [531, 310] on p "After meeting Daisy while working at her hair salon, the two finds themselves s…" at bounding box center [321, 324] width 548 height 41
click at [305, 325] on p "After meeting Daisy while working at her hair salon, the two finds themselves s…" at bounding box center [321, 324] width 548 height 41
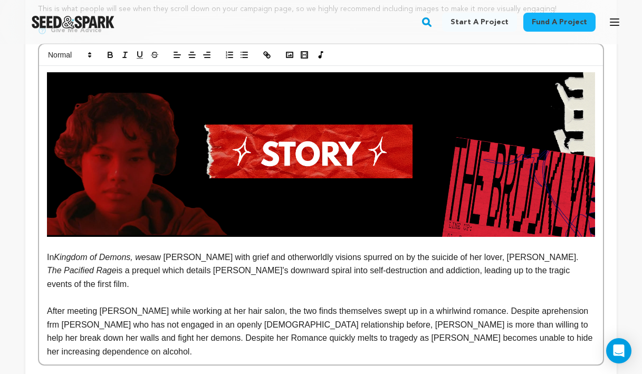
click at [525, 308] on p "After meeting Daisy while working at her hair salon, the two finds themselves s…" at bounding box center [321, 331] width 548 height 54
click at [519, 312] on p "After meeting Daisy while working at her hair salon, the two finds themselves s…" at bounding box center [321, 331] width 548 height 54
click at [522, 312] on p "After meeting Daisy while working at her hair salon, the two finds themselves s…" at bounding box center [321, 331] width 548 height 54
click at [534, 310] on p "After meeting Daisy while working at her hair salon, the two finds themselves s…" at bounding box center [321, 331] width 548 height 54
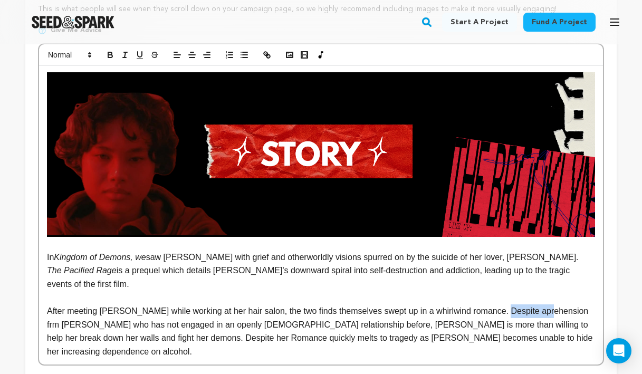
click at [534, 310] on p "After meeting Daisy while working at her hair salon, the two finds themselves s…" at bounding box center [321, 331] width 548 height 54
click at [558, 312] on p "After meeting Daisy while working at her hair salon, the two finds themselves s…" at bounding box center [321, 331] width 548 height 54
click at [70, 323] on p "After meeting Daisy while working at her hair salon, the two finds themselves s…" at bounding box center [321, 331] width 548 height 54
drag, startPoint x: 496, startPoint y: 310, endPoint x: 473, endPoint y: 307, distance: 23.3
click at [473, 307] on p "After meeting Daisy while working at her hair salon, the two finds themselves s…" at bounding box center [321, 331] width 548 height 54
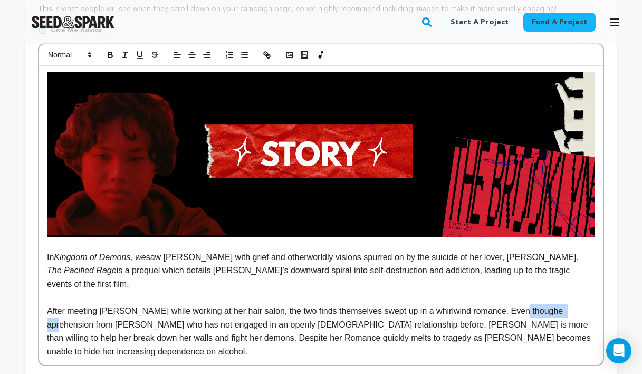
drag, startPoint x: 573, startPoint y: 310, endPoint x: 522, endPoint y: 310, distance: 51.2
click at [522, 310] on p "After meeting Daisy while working at her hair salon, the two finds themselves s…" at bounding box center [321, 331] width 548 height 54
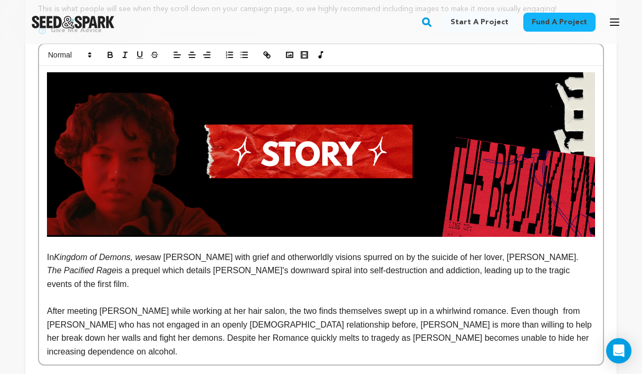
click at [541, 310] on p "After meeting Daisy while working at her hair salon, the two finds themselves s…" at bounding box center [321, 331] width 548 height 54
click at [542, 308] on p "After meeting Daisy while working at her hair salon, the two finds themselves s…" at bounding box center [321, 331] width 548 height 54
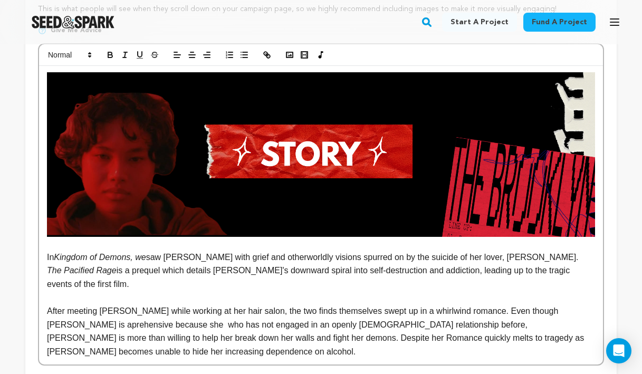
click at [181, 324] on p "After meeting Daisy while working at her hair salon, the two finds themselves s…" at bounding box center [321, 331] width 548 height 54
click at [166, 322] on p "After meeting Daisy while working at her hair salon, the two finds themselves s…" at bounding box center [321, 331] width 548 height 54
click at [80, 327] on p "After meeting Daisy while working at her hair salon, the two finds themselves s…" at bounding box center [321, 331] width 548 height 54
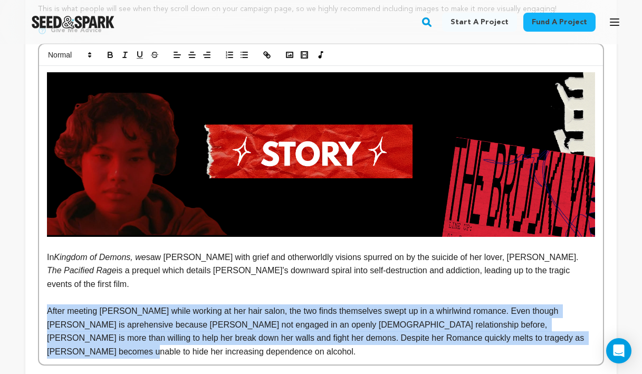
click at [80, 327] on p "After meeting Daisy while working at her hair salon, the two finds themselves s…" at bounding box center [321, 331] width 548 height 54
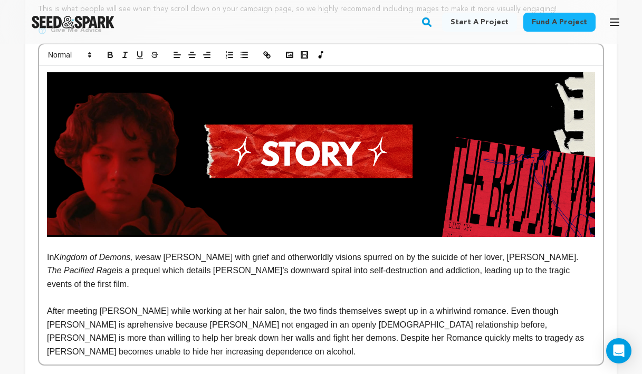
click at [83, 326] on p "After meeting Daisy while working at her hair salon, the two finds themselves s…" at bounding box center [321, 331] width 548 height 54
click at [159, 340] on p "After meeting Daisy while working at her hair salon, the two finds themselves s…" at bounding box center [321, 331] width 548 height 54
click at [161, 338] on p "After meeting Daisy while working at her hair salon, the two finds themselves s…" at bounding box center [321, 331] width 548 height 54
click at [176, 339] on p "After meeting Daisy while working at her hair salon, the two finds themselves s…" at bounding box center [321, 331] width 548 height 54
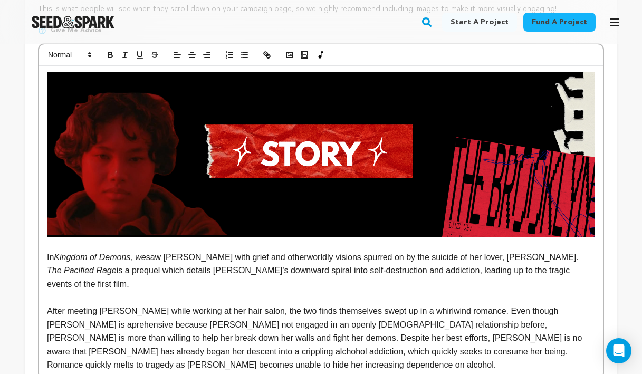
click at [79, 331] on p "After meeting Daisy while working at her hair salon, the two finds themselves s…" at bounding box center [321, 338] width 548 height 68
drag, startPoint x: 94, startPoint y: 329, endPoint x: 39, endPoint y: 328, distance: 55.4
click at [39, 328] on div "In Kingdom of Demons, we saw Grace grapple with grief and otherworldly visions …" at bounding box center [321, 222] width 564 height 312
click at [148, 324] on p "After meeting Daisy while working at her hair salon, the two finds themselves s…" at bounding box center [321, 338] width 548 height 68
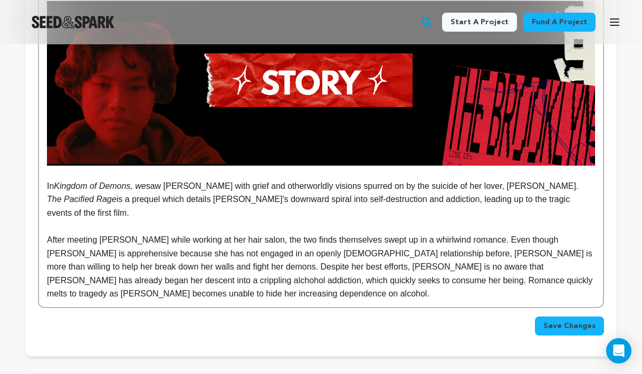
scroll to position [297, 0]
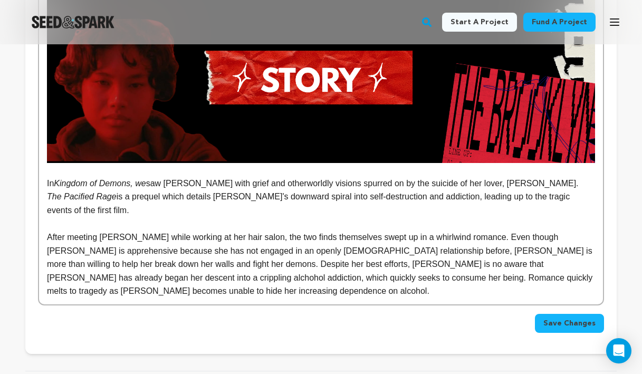
click at [534, 269] on p "After meeting Daisy while working at her hair salon, the two finds themselves s…" at bounding box center [321, 264] width 548 height 68
click at [534, 270] on p "After meeting Daisy while working at her hair salon, the two finds themselves s…" at bounding box center [321, 264] width 548 height 68
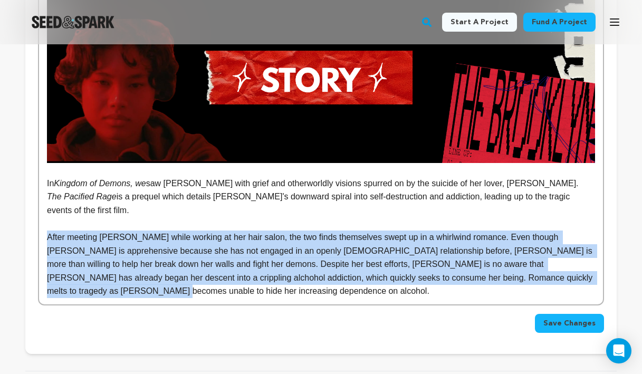
click at [534, 270] on p "After meeting Daisy while working at her hair salon, the two finds themselves s…" at bounding box center [321, 264] width 548 height 68
click at [534, 269] on p "After meeting Daisy while working at her hair salon, the two finds themselves s…" at bounding box center [321, 264] width 548 height 68
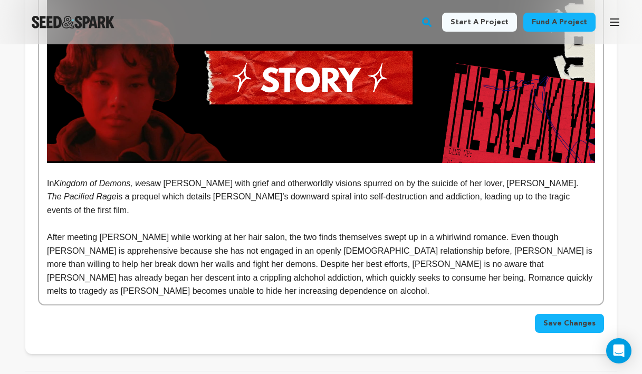
click at [519, 281] on p "After meeting Daisy while working at her hair salon, the two finds themselves s…" at bounding box center [321, 264] width 548 height 68
click at [270, 266] on p "After meeting Daisy while working at her hair salon, the two finds themselves s…" at bounding box center [321, 264] width 548 height 68
click at [536, 264] on p "After meeting Daisy while working at her hair salon, the two finds themselves s…" at bounding box center [321, 264] width 548 height 68
click at [541, 264] on p "After meeting Daisy while working at her hair salon, the two finds themselves s…" at bounding box center [321, 264] width 548 height 68
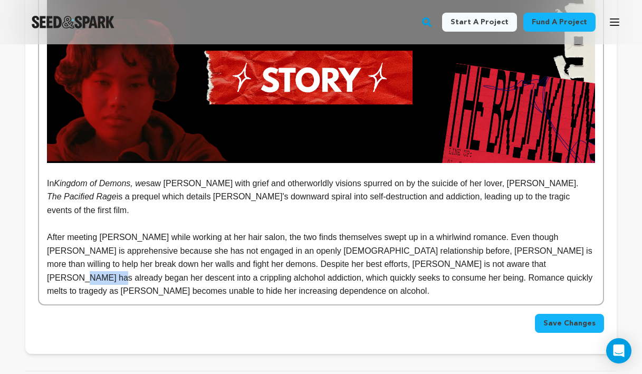
click at [552, 264] on p "After meeting Daisy while working at her hair salon, the two finds themselves s…" at bounding box center [321, 264] width 548 height 68
click at [534, 279] on p "After meeting Daisy while working at her hair salon, the two finds themselves s…" at bounding box center [321, 264] width 548 height 68
click at [199, 291] on p "After meeting Daisy while working at her hair salon, the two finds themselves s…" at bounding box center [321, 264] width 548 height 68
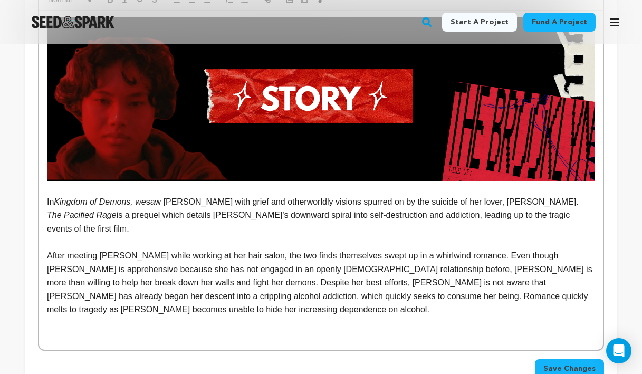
scroll to position [282, 0]
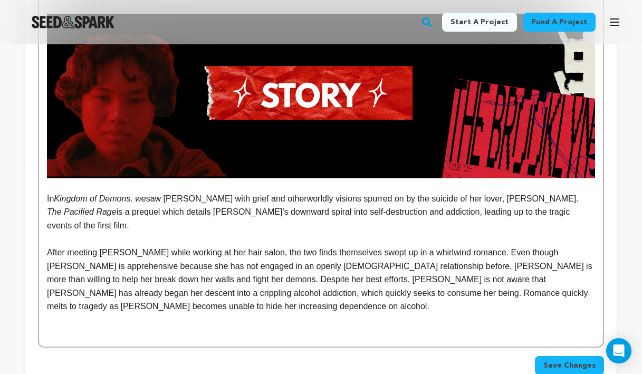
click at [120, 299] on p "After meeting Daisy while working at her hair salon, the two finds themselves s…" at bounding box center [321, 280] width 548 height 68
click at [112, 300] on p "After meeting Daisy while working at her hair salon, the two finds themselves s…" at bounding box center [321, 280] width 548 height 68
click at [107, 308] on p "After meeting Daisy while working at her hair salon, the two finds themselves s…" at bounding box center [321, 280] width 548 height 68
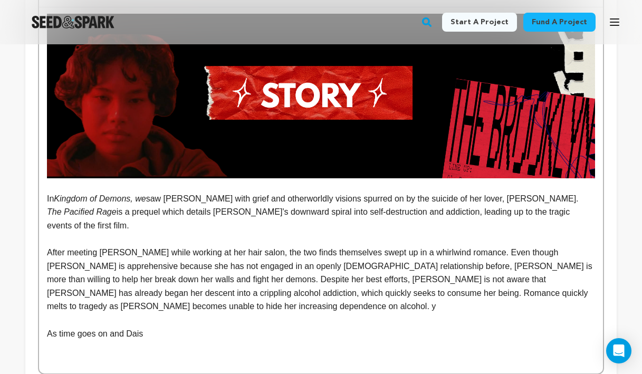
click at [107, 307] on p "After meeting Daisy while working at her hair salon, the two finds themselves s…" at bounding box center [321, 280] width 548 height 68
click at [149, 333] on p "As time goes on and Dais" at bounding box center [321, 334] width 548 height 14
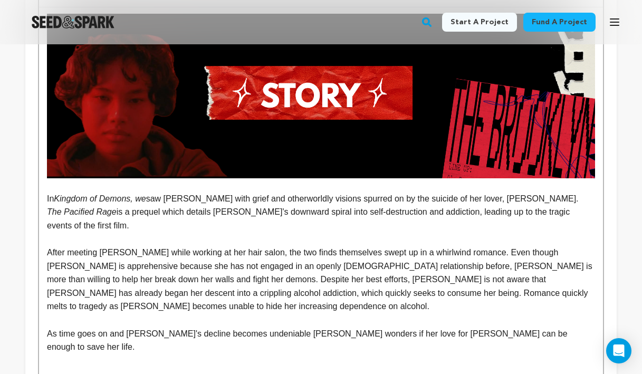
click at [265, 335] on p "As time goes on and Daisy's decline becomes undeniable Grace wonders if her lov…" at bounding box center [321, 340] width 548 height 27
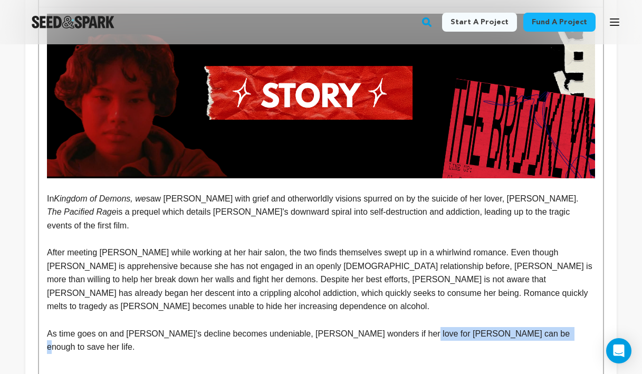
drag, startPoint x: 533, startPoint y: 333, endPoint x: 408, endPoint y: 331, distance: 125.0
click at [408, 331] on p "As time goes on and Daisy's decline becomes undeniable, Grace wonders if her lo…" at bounding box center [321, 340] width 548 height 27
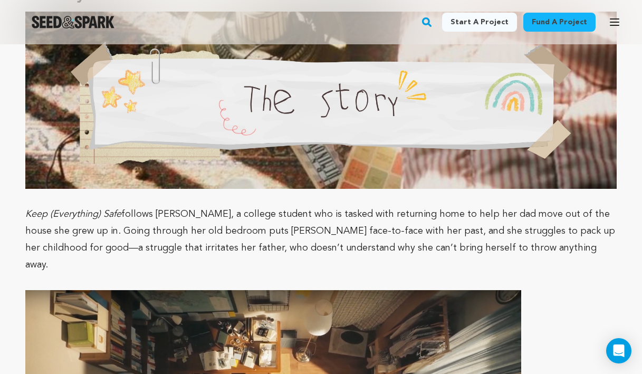
scroll to position [893, 0]
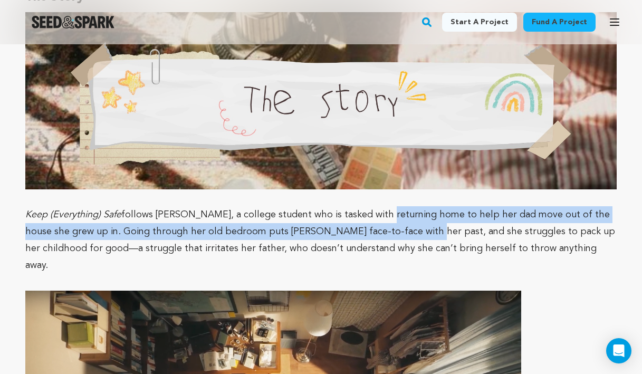
drag, startPoint x: 366, startPoint y: 215, endPoint x: 365, endPoint y: 231, distance: 16.4
click at [365, 231] on span "follows [PERSON_NAME], a college student who is tasked with returning home to h…" at bounding box center [320, 240] width 590 height 60
click at [365, 232] on span "follows Lia, a college student who is tasked with returning home to help her da…" at bounding box center [320, 240] width 590 height 60
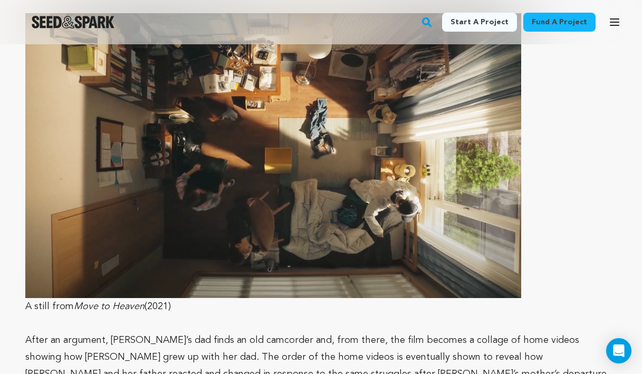
scroll to position [883, 0]
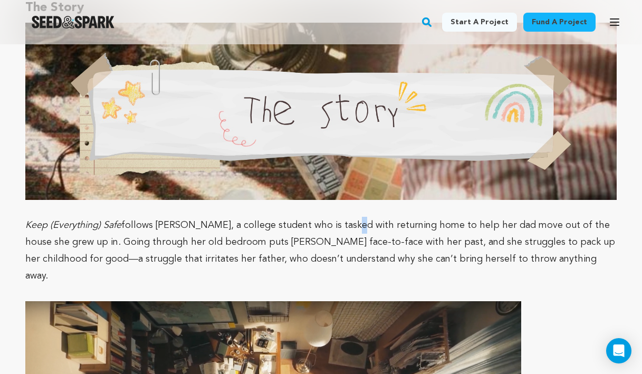
click at [335, 230] on p "Keep (Everything) Safe follows Lia, a college student who is tasked with return…" at bounding box center [320, 251] width 591 height 68
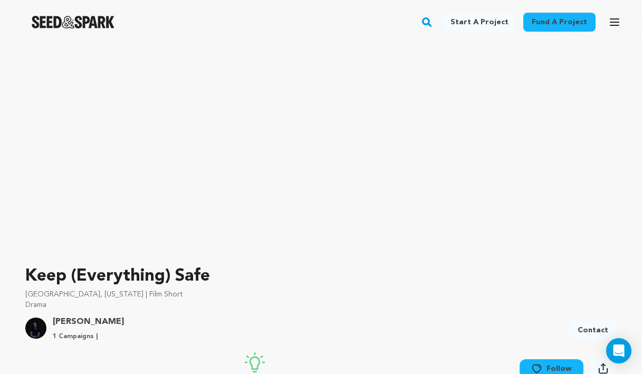
scroll to position [0, 0]
